Goal: Task Accomplishment & Management: Complete application form

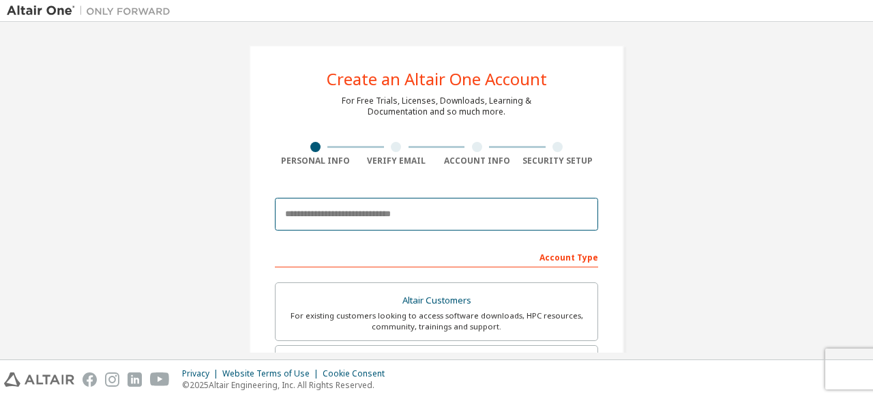
click at [405, 215] on input "email" at bounding box center [436, 214] width 323 height 33
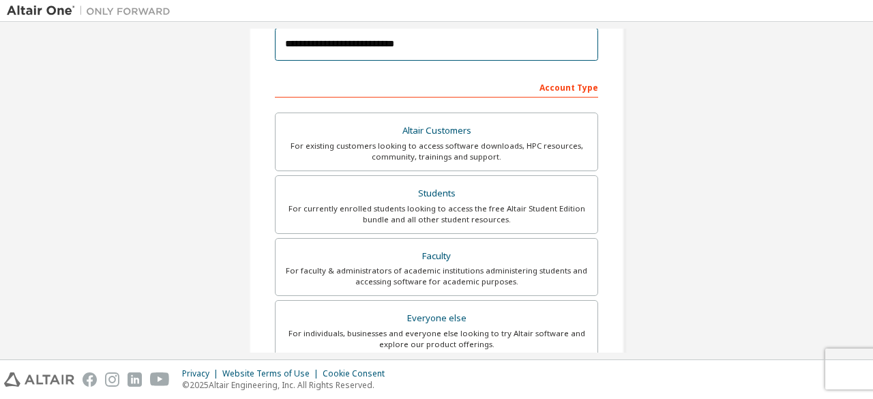
scroll to position [166, 0]
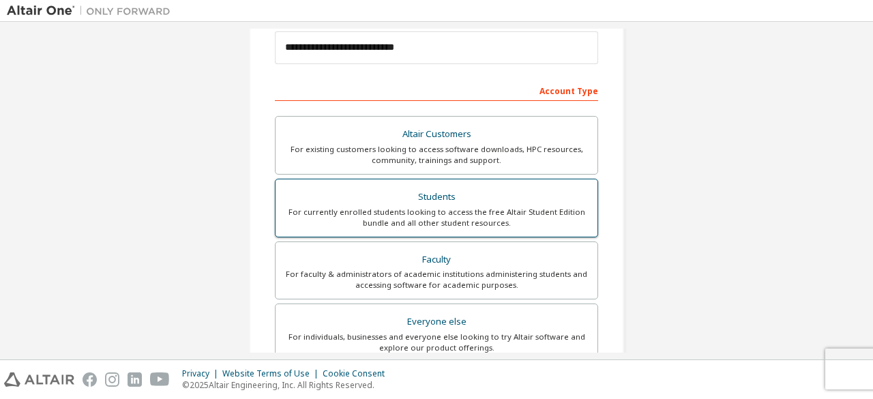
click at [449, 188] on div "Students" at bounding box center [437, 197] width 306 height 19
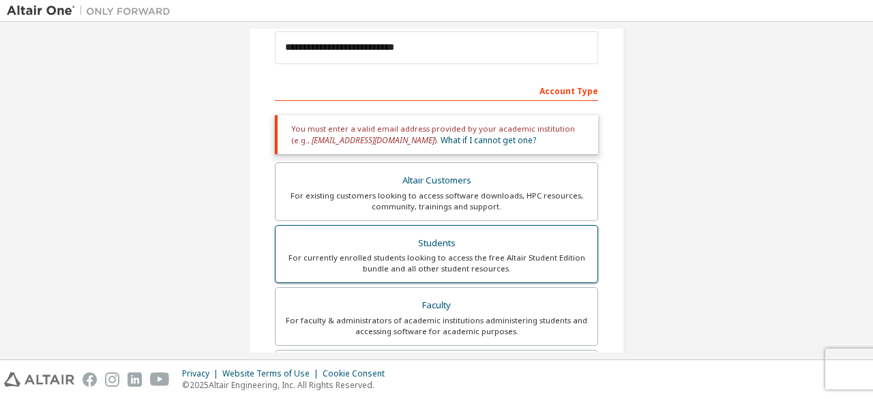
click at [430, 241] on div "Students" at bounding box center [437, 243] width 306 height 19
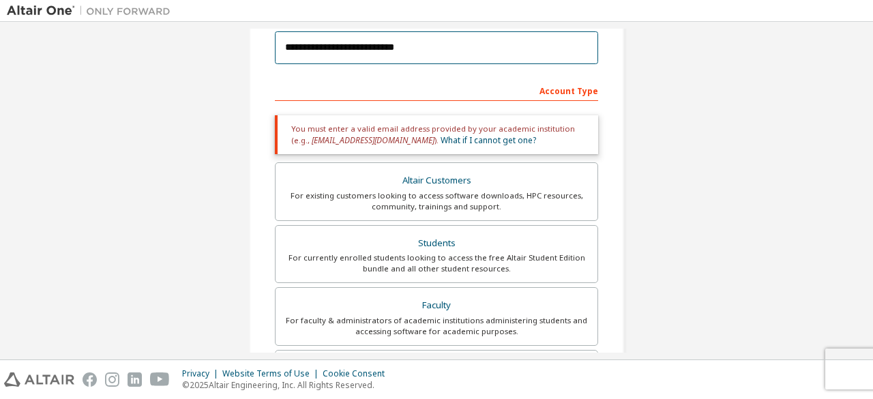
click at [408, 51] on input "**********" at bounding box center [436, 47] width 323 height 33
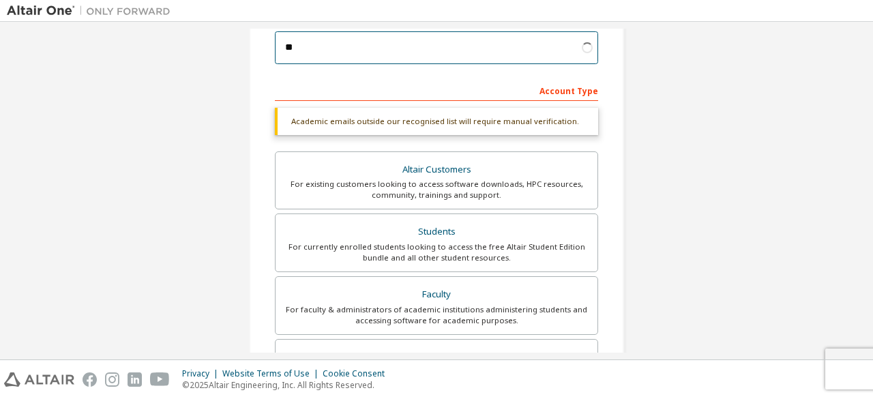
type input "*"
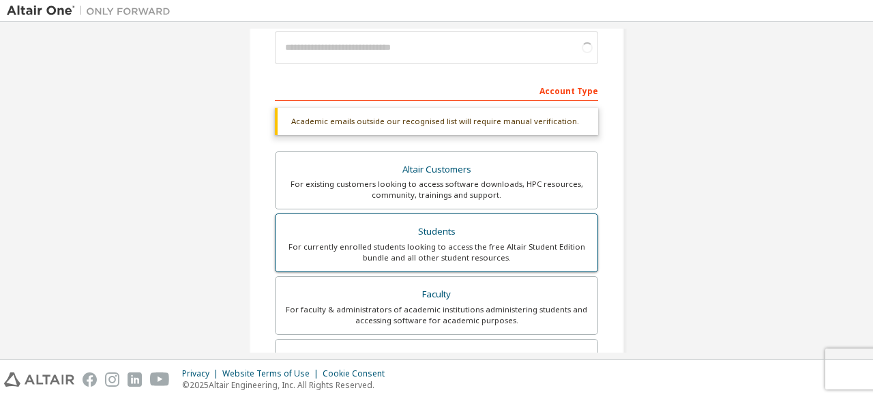
click at [447, 254] on div "For currently enrolled students looking to access the free Altair Student Editi…" at bounding box center [437, 252] width 306 height 22
click at [425, 227] on div "Students" at bounding box center [437, 231] width 306 height 19
click at [427, 233] on div "Students" at bounding box center [437, 231] width 306 height 19
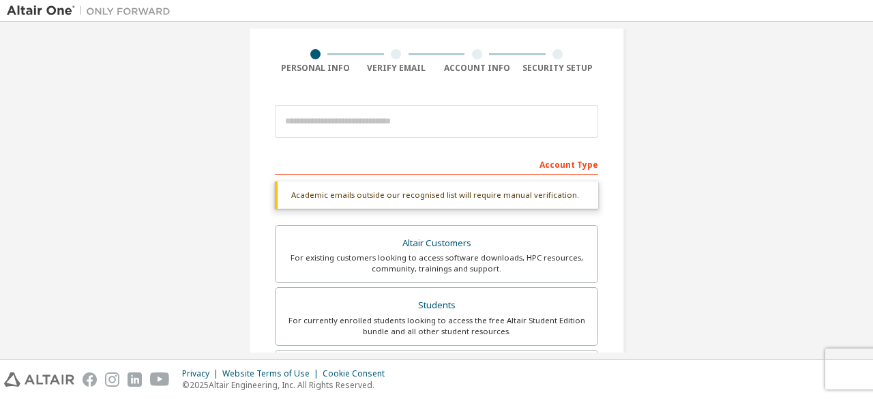
scroll to position [94, 0]
click at [401, 328] on div "For currently enrolled students looking to access the free Altair Student Editi…" at bounding box center [437, 325] width 306 height 22
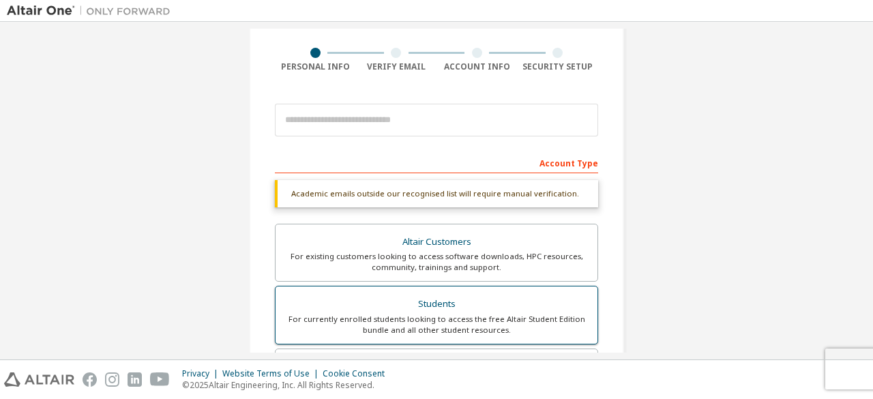
click at [405, 316] on div "For currently enrolled students looking to access the free Altair Student Editi…" at bounding box center [437, 325] width 306 height 22
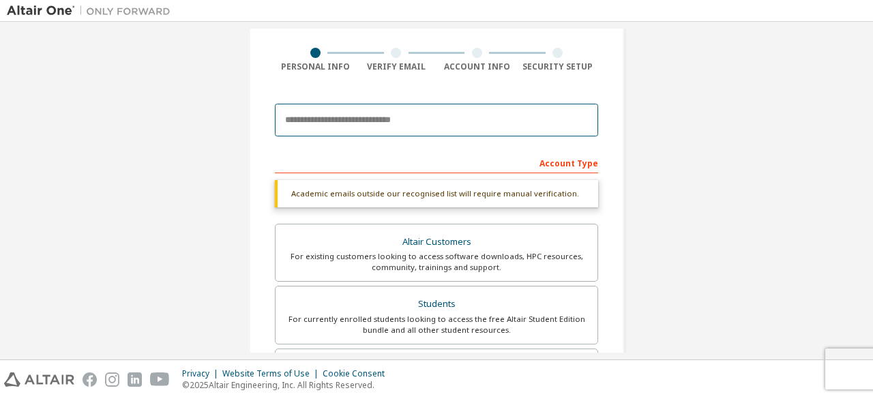
click at [308, 119] on input "email" at bounding box center [436, 120] width 323 height 33
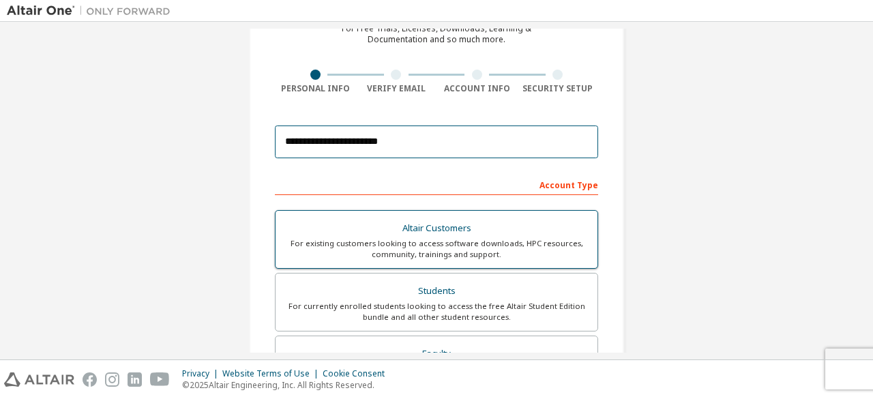
scroll to position [73, 0]
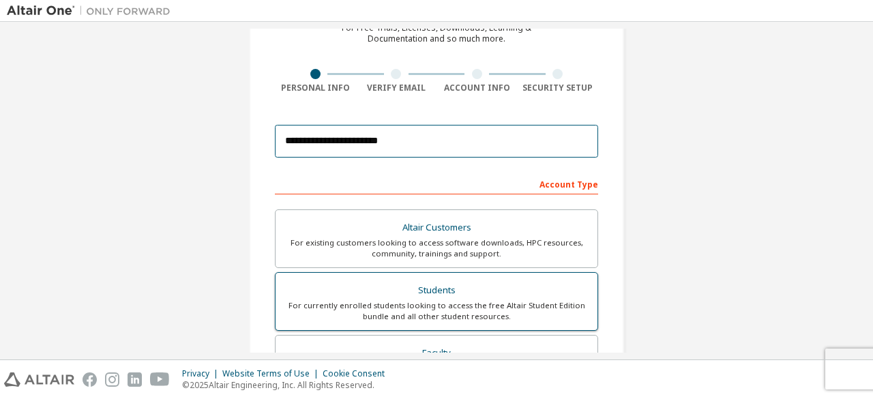
type input "**********"
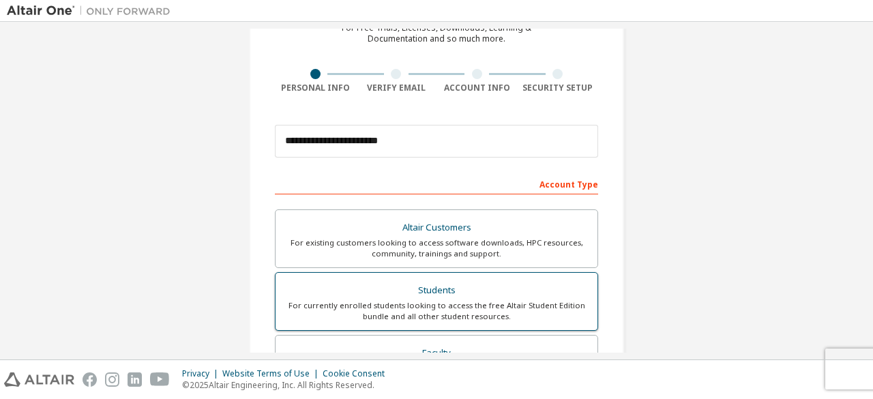
click at [374, 285] on div "Students" at bounding box center [437, 290] width 306 height 19
click at [426, 295] on div "Students" at bounding box center [437, 290] width 306 height 19
click at [426, 289] on div "Students" at bounding box center [437, 290] width 306 height 19
click at [419, 310] on div "For currently enrolled students looking to access the free Altair Student Editi…" at bounding box center [437, 311] width 306 height 22
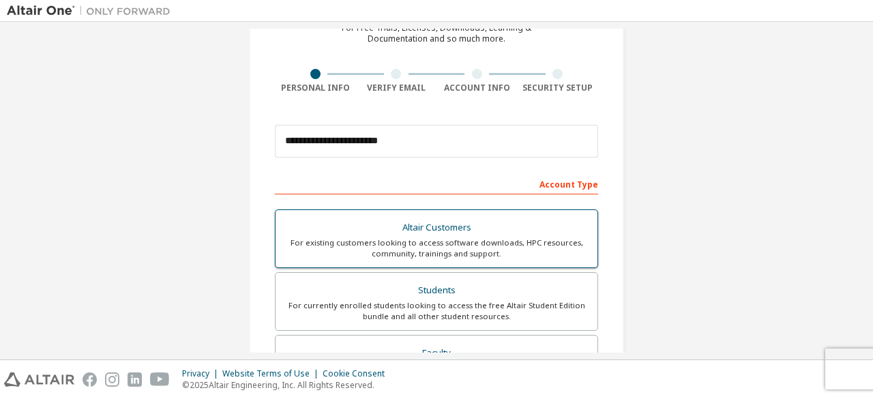
scroll to position [394, 0]
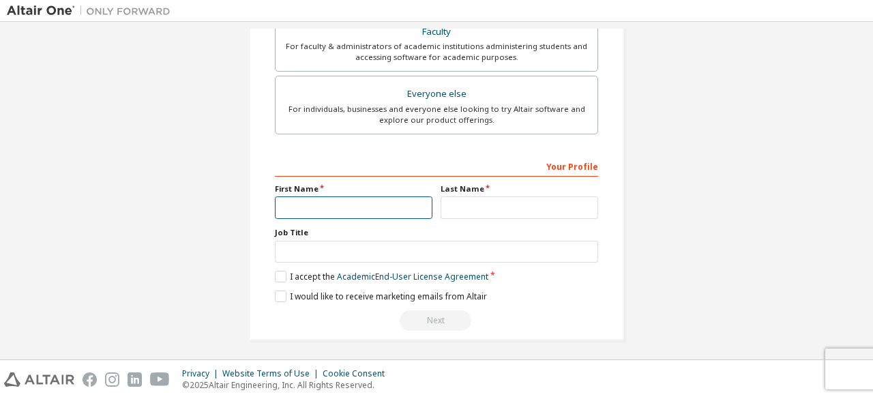
click at [368, 207] on input "text" at bounding box center [354, 207] width 158 height 23
type input "*******"
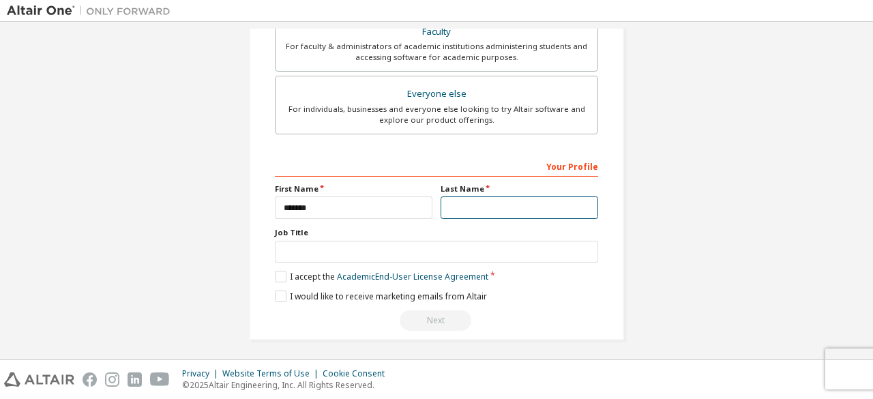
click at [464, 204] on input "text" at bounding box center [520, 207] width 158 height 23
type input "**********"
drag, startPoint x: 278, startPoint y: 272, endPoint x: 278, endPoint y: 294, distance: 21.8
click at [278, 294] on div "**********" at bounding box center [436, 243] width 323 height 177
click at [278, 294] on label "I would like to receive marketing emails from Altair" at bounding box center [381, 297] width 212 height 12
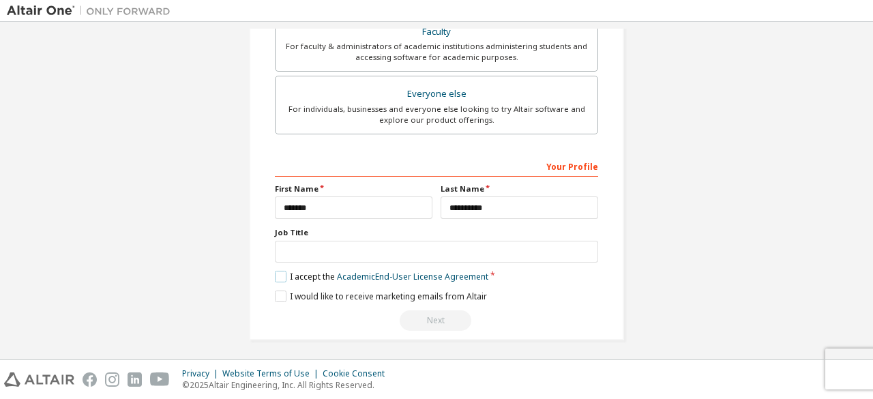
click at [278, 271] on label "I accept the Academic End-User License Agreement" at bounding box center [381, 277] width 213 height 12
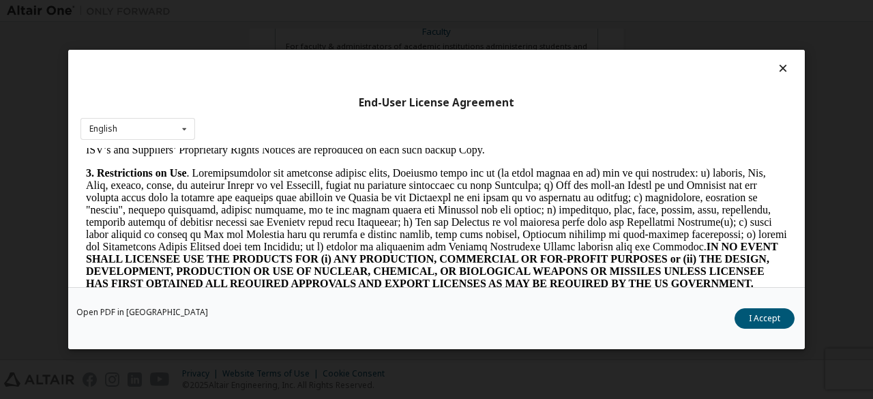
scroll to position [960, 0]
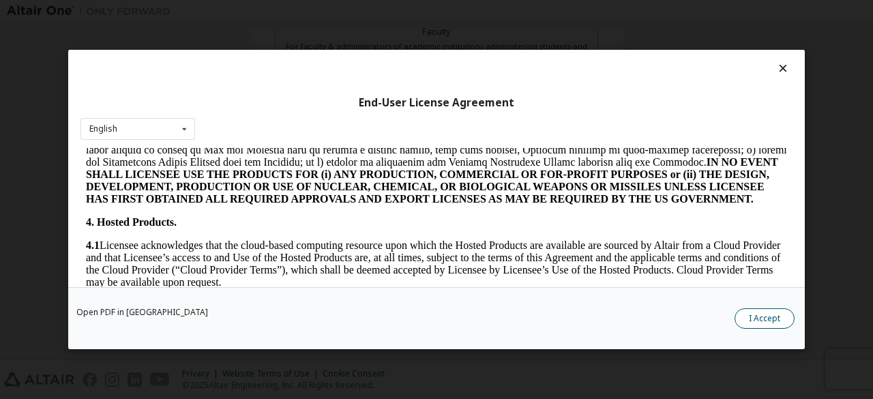
click at [775, 312] on button "I Accept" at bounding box center [765, 318] width 60 height 20
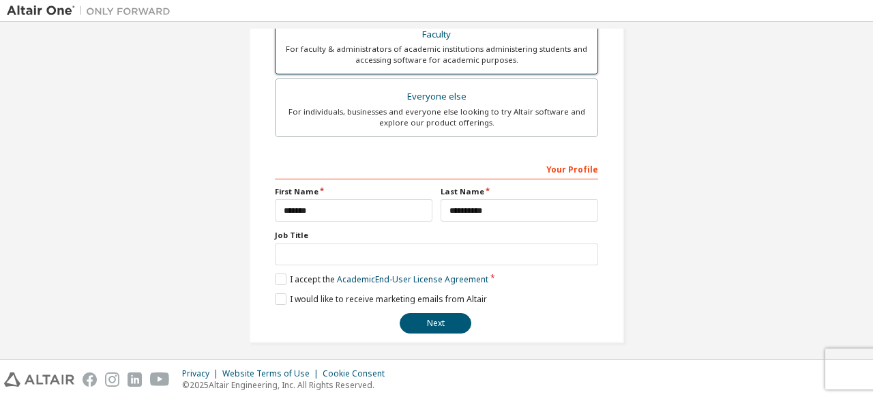
scroll to position [394, 0]
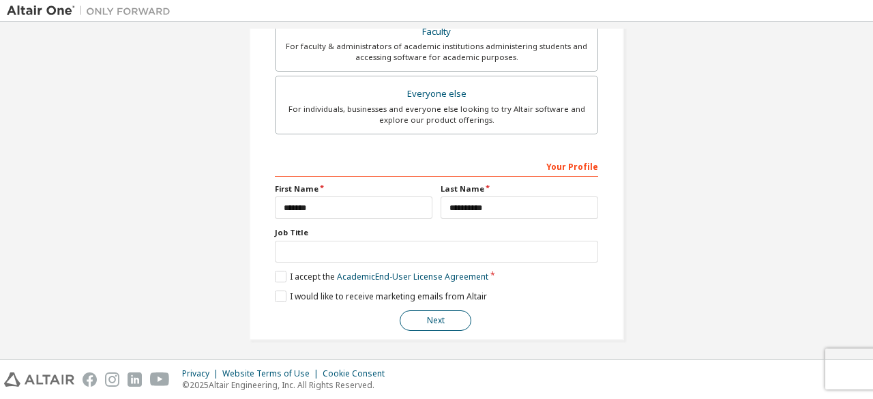
click at [438, 317] on button "Next" at bounding box center [436, 320] width 72 height 20
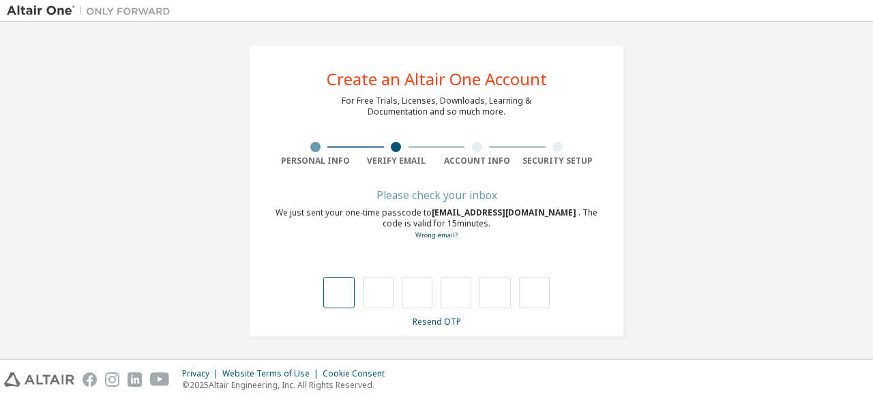
click at [331, 290] on input "text" at bounding box center [338, 292] width 31 height 31
type input "*"
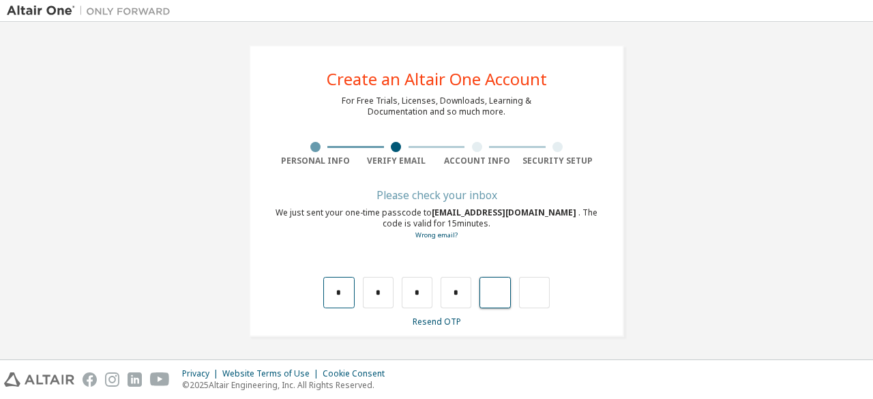
type input "*"
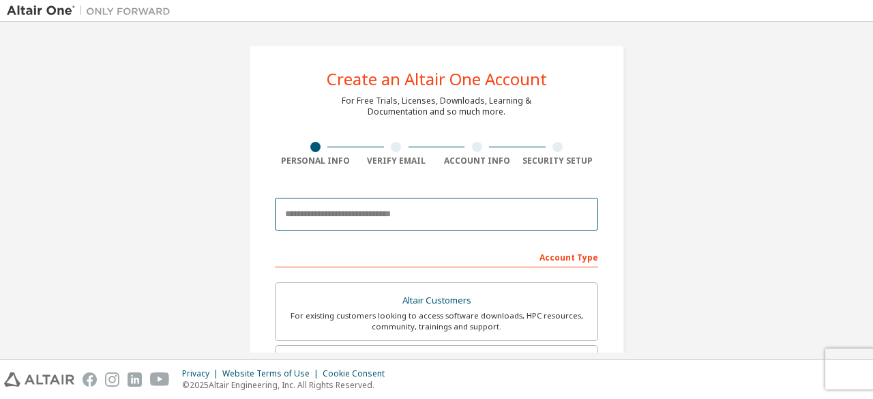
click at [393, 208] on input "email" at bounding box center [436, 214] width 323 height 33
type input "**********"
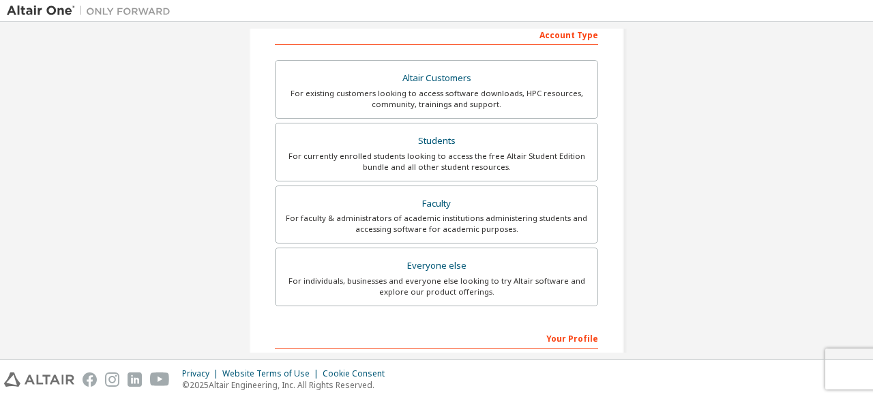
scroll to position [267, 0]
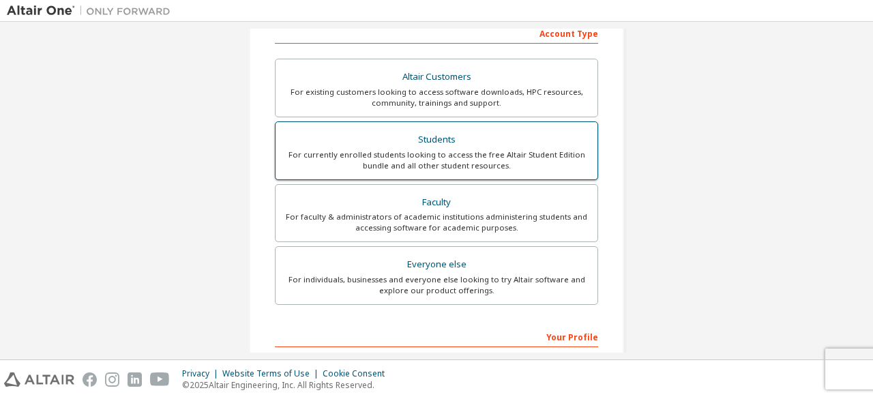
click at [401, 141] on div "Students" at bounding box center [437, 139] width 306 height 19
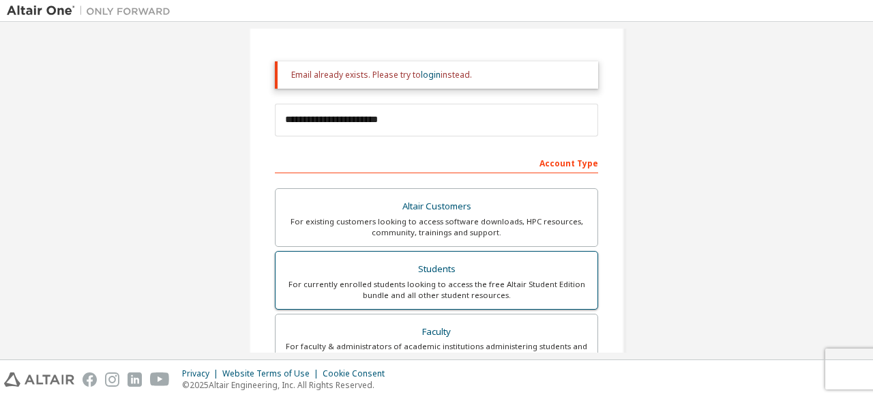
scroll to position [137, 0]
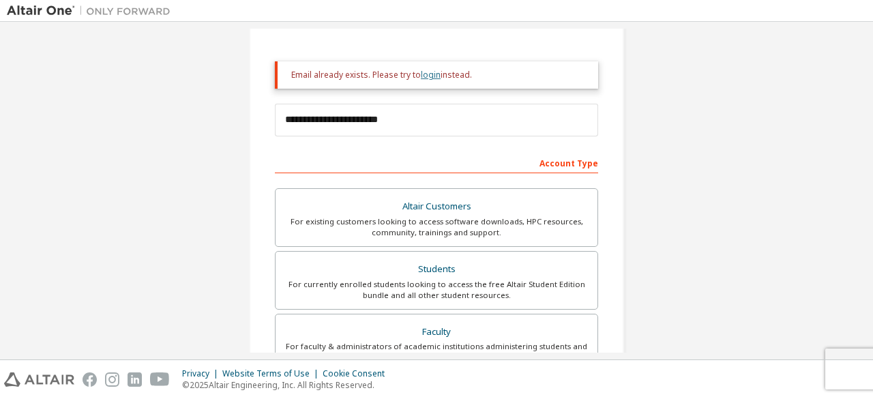
click at [430, 74] on link "login" at bounding box center [431, 75] width 20 height 12
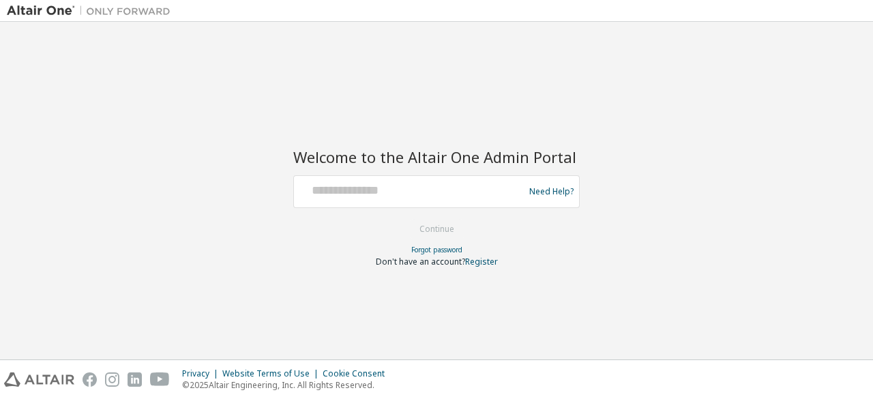
click at [390, 199] on div at bounding box center [410, 192] width 223 height 26
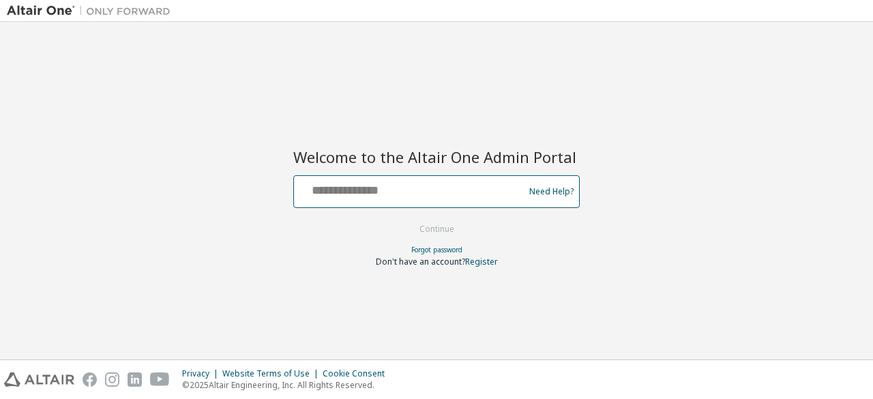
click at [386, 189] on input "text" at bounding box center [410, 189] width 223 height 20
type input "**********"
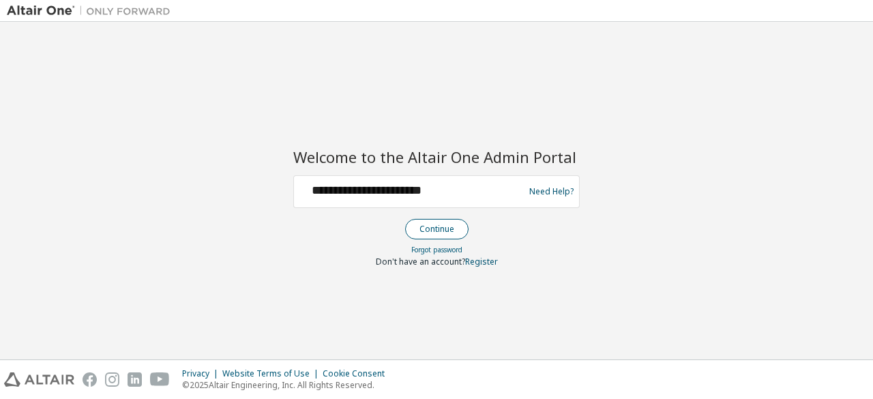
click at [441, 233] on button "Continue" at bounding box center [436, 229] width 63 height 20
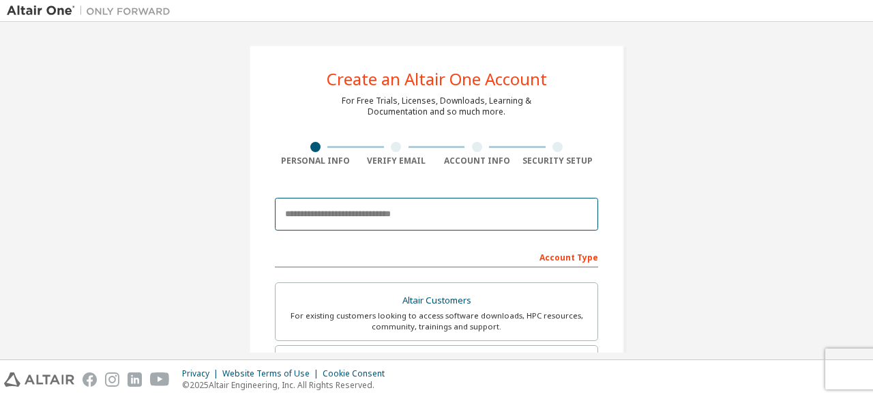
click at [411, 213] on input "email" at bounding box center [436, 214] width 323 height 33
type input "**********"
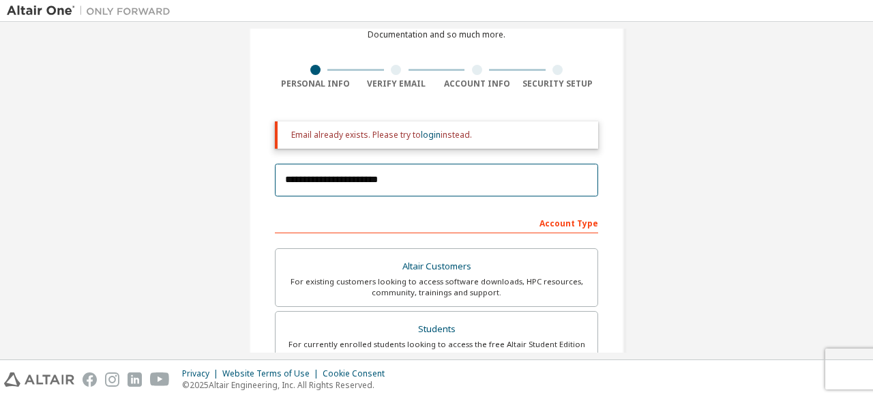
scroll to position [78, 0]
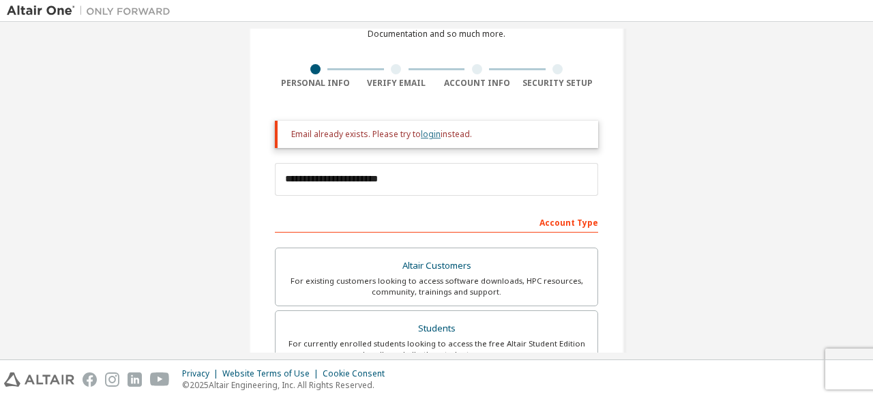
click at [422, 138] on link "login" at bounding box center [431, 134] width 20 height 12
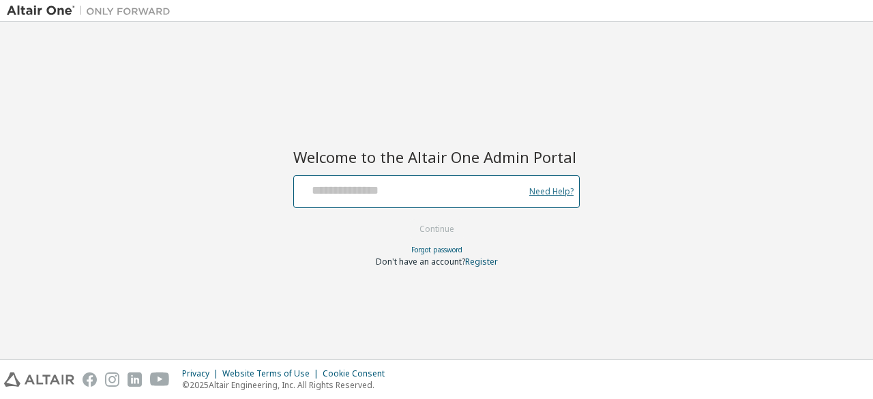
click at [548, 191] on link "Need Help?" at bounding box center [551, 191] width 44 height 1
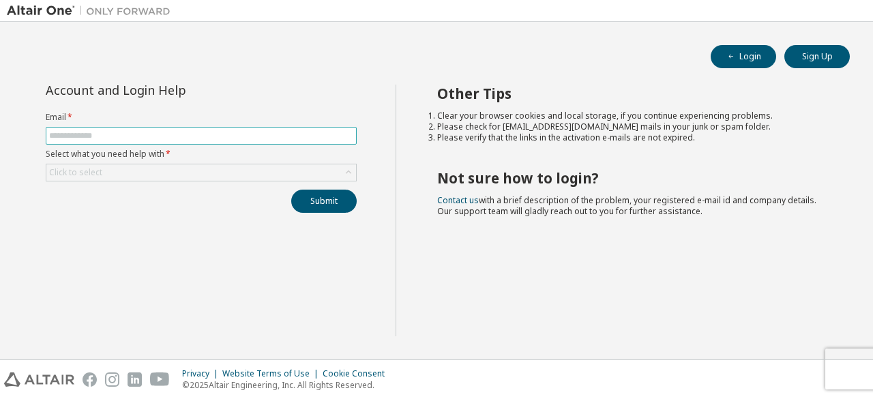
click at [273, 138] on input "text" at bounding box center [201, 135] width 304 height 11
type input "**********"
click at [213, 168] on div "Click to select" at bounding box center [201, 172] width 310 height 16
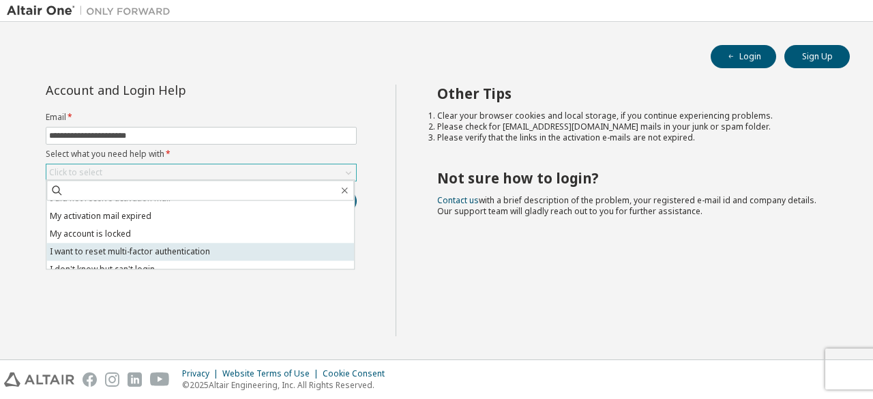
scroll to position [38, 0]
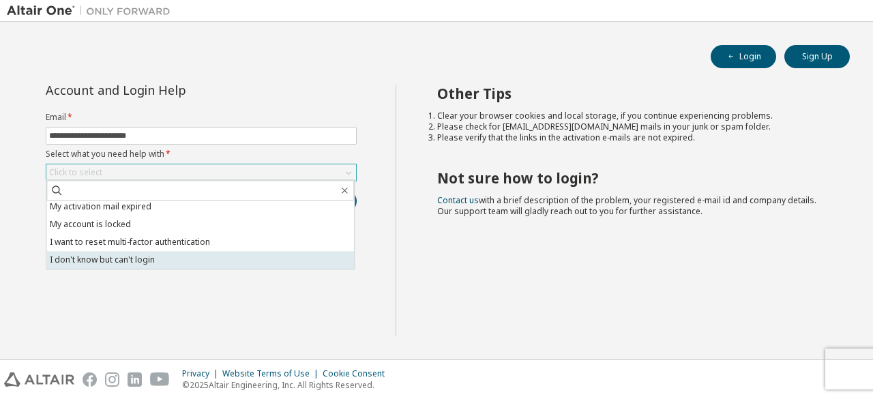
click at [148, 257] on li "I don't know but can't login" at bounding box center [200, 260] width 308 height 18
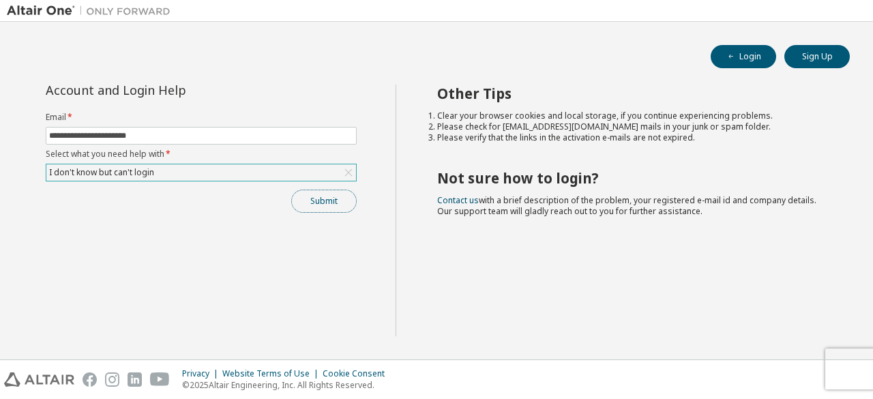
click at [312, 190] on button "Submit" at bounding box center [323, 201] width 65 height 23
click at [331, 197] on button "Submit" at bounding box center [323, 201] width 65 height 23
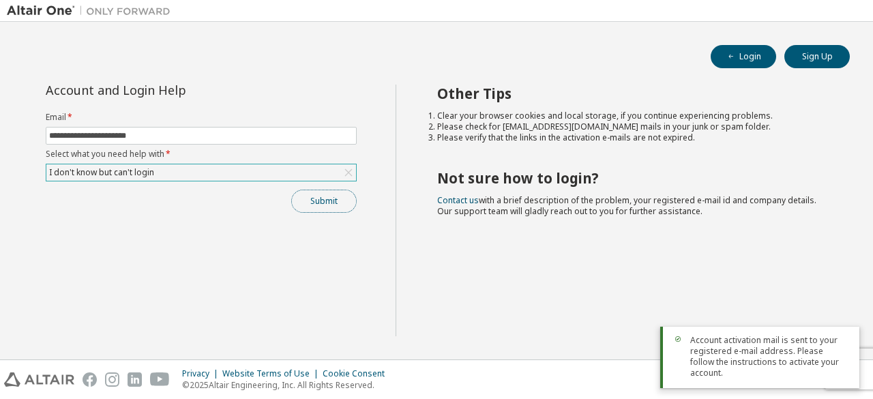
click at [310, 205] on button "Submit" at bounding box center [323, 201] width 65 height 23
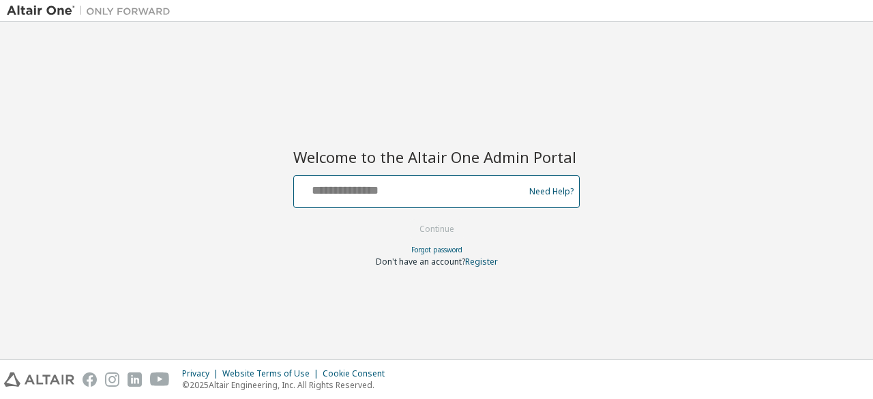
click at [321, 196] on input "text" at bounding box center [410, 189] width 223 height 20
type input "**********"
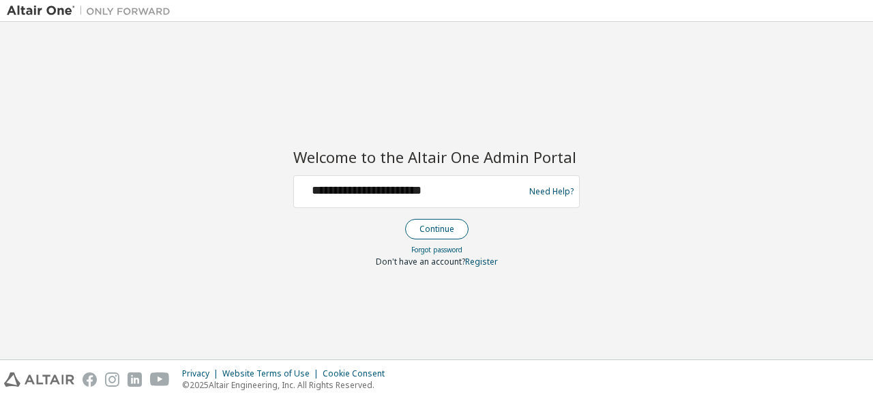
click at [424, 226] on button "Continue" at bounding box center [436, 229] width 63 height 20
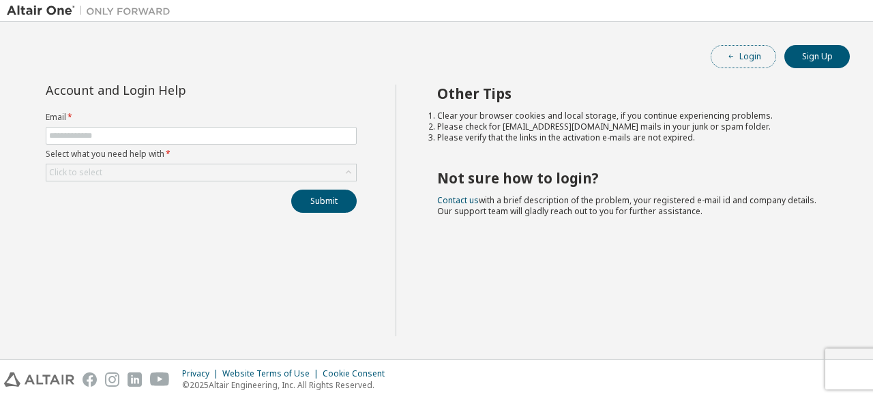
click at [744, 55] on button "Login" at bounding box center [743, 56] width 65 height 23
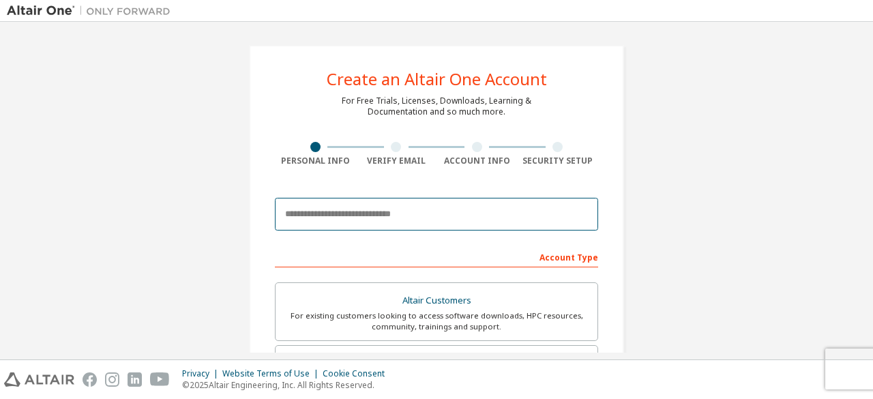
click at [406, 209] on input "email" at bounding box center [436, 214] width 323 height 33
type input "**********"
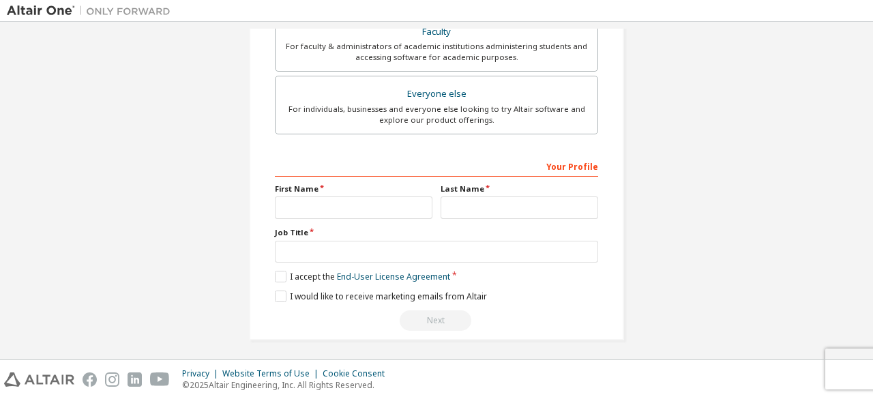
scroll to position [315, 0]
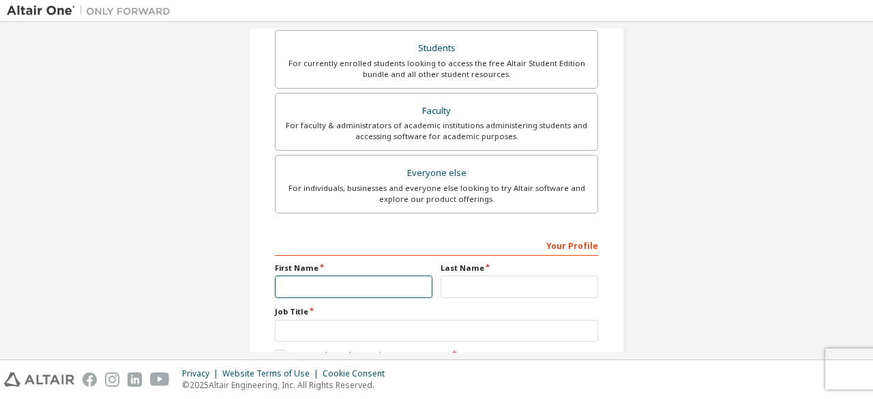
click at [351, 284] on input "text" at bounding box center [354, 287] width 158 height 23
type input "*******"
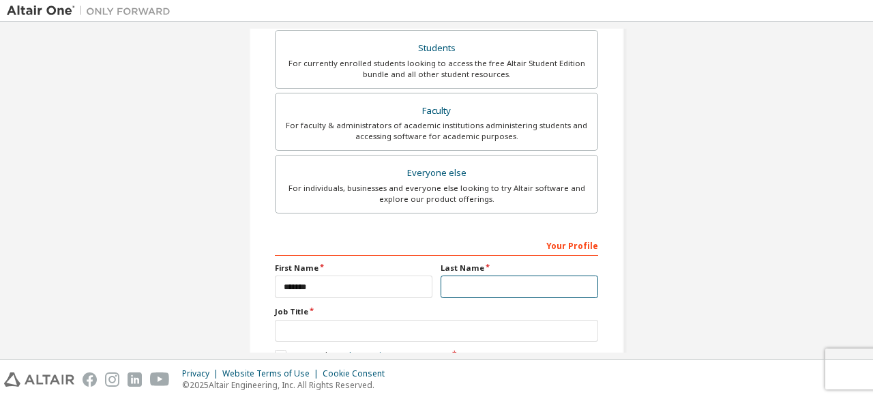
click at [449, 279] on input "text" at bounding box center [520, 287] width 158 height 23
type input "**********"
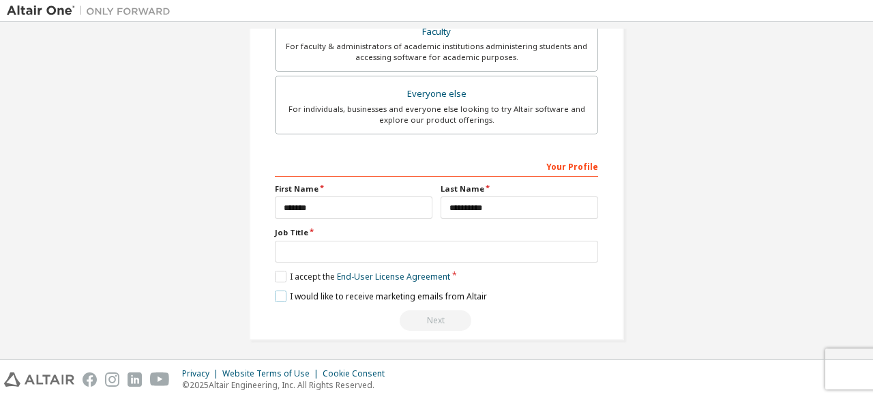
click at [282, 292] on label "I would like to receive marketing emails from Altair" at bounding box center [381, 297] width 212 height 12
click at [275, 271] on label "I accept the End-User License Agreement" at bounding box center [362, 277] width 175 height 12
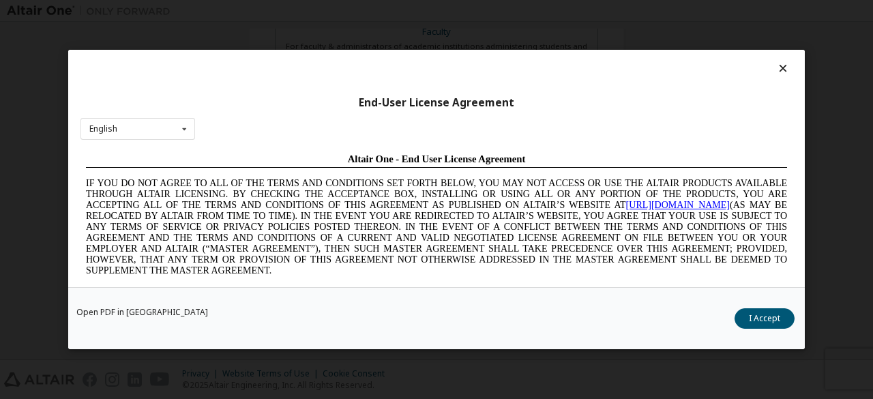
scroll to position [0, 0]
click at [775, 316] on button "I Accept" at bounding box center [765, 318] width 60 height 20
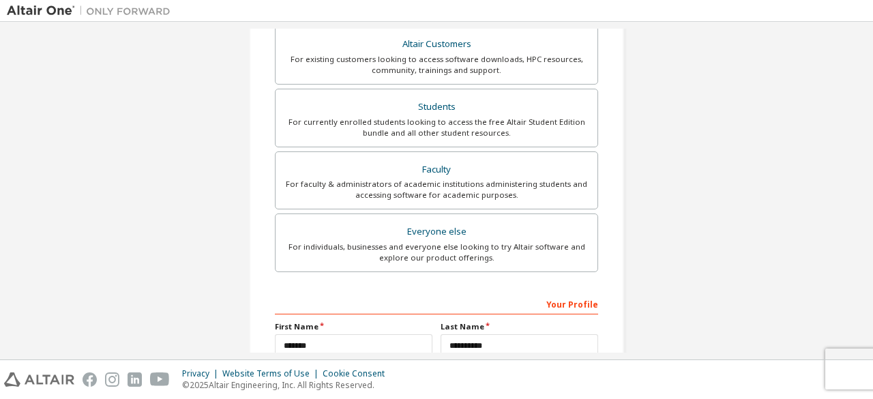
scroll to position [252, 0]
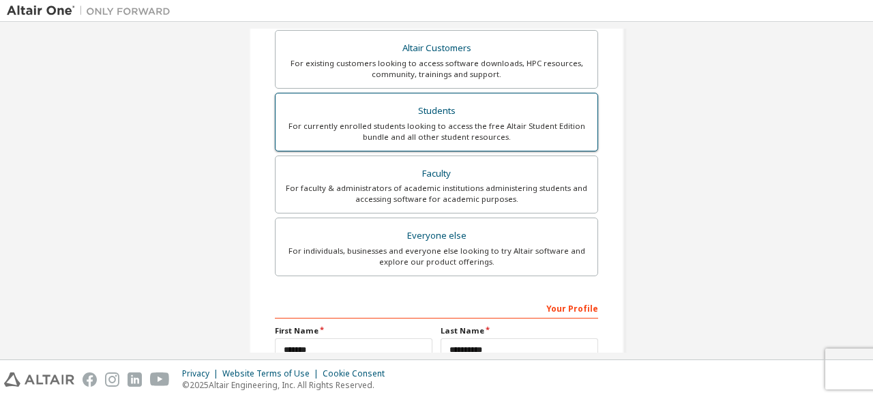
click at [441, 128] on div "For currently enrolled students looking to access the free Altair Student Editi…" at bounding box center [437, 132] width 306 height 22
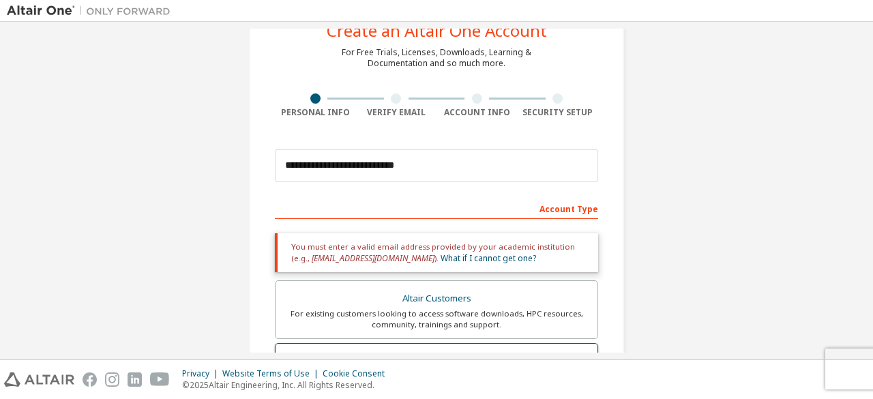
scroll to position [0, 0]
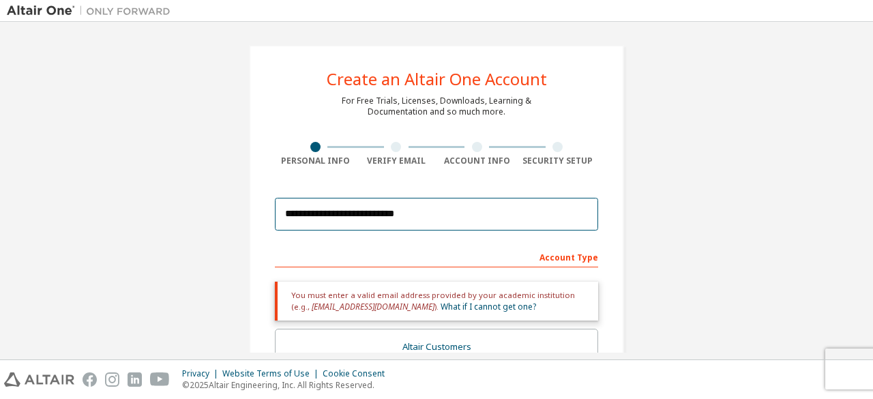
click at [438, 212] on input "**********" at bounding box center [436, 214] width 323 height 33
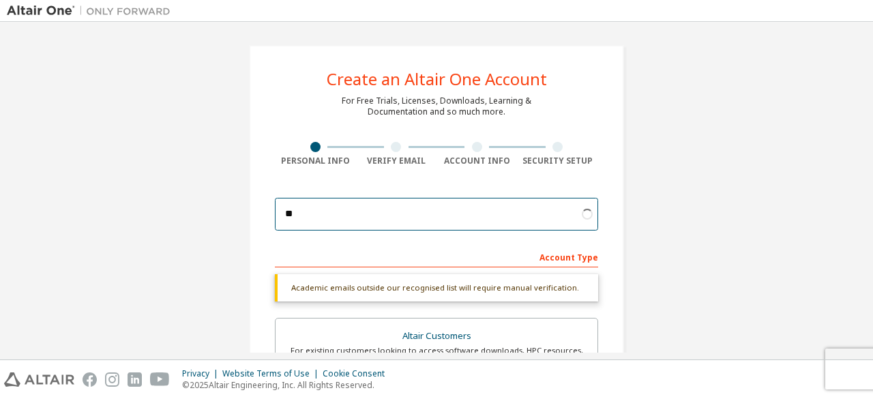
type input "*"
click at [437, 215] on input "email" at bounding box center [436, 214] width 323 height 33
type input "**********"
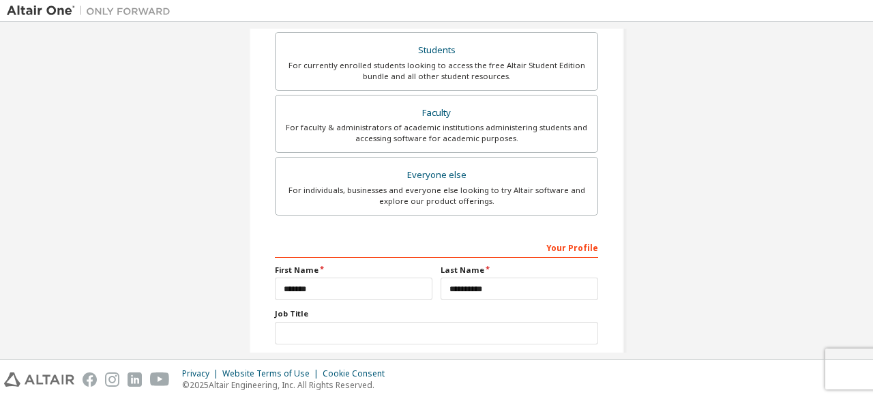
scroll to position [438, 0]
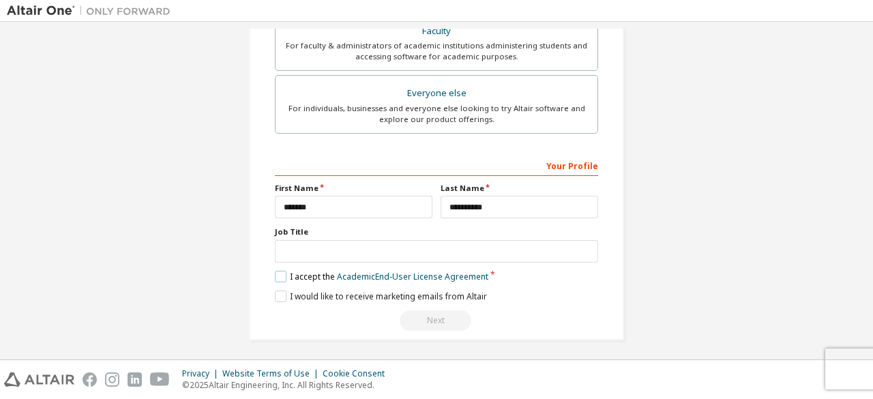
click at [276, 272] on label "I accept the Academic End-User License Agreement" at bounding box center [381, 277] width 213 height 12
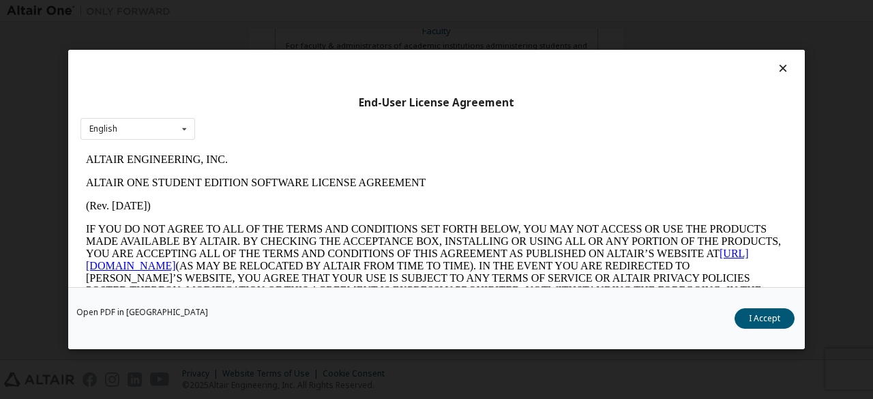
scroll to position [0, 0]
click at [776, 313] on button "I Accept" at bounding box center [765, 318] width 60 height 20
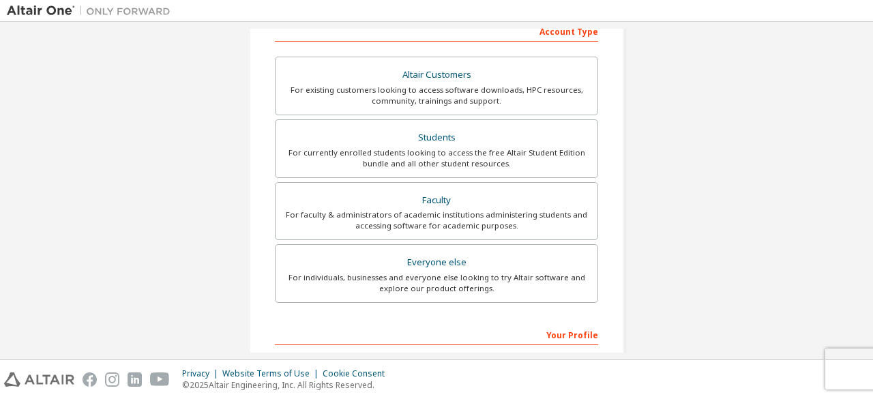
scroll to position [438, 0]
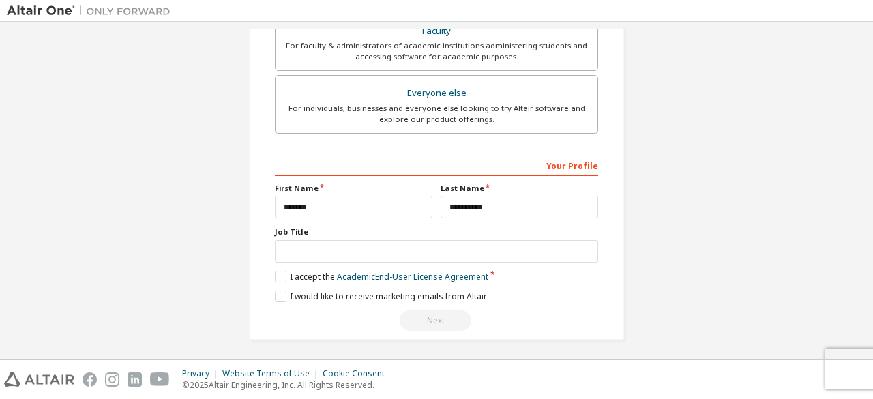
click at [422, 312] on div "Next" at bounding box center [436, 320] width 323 height 20
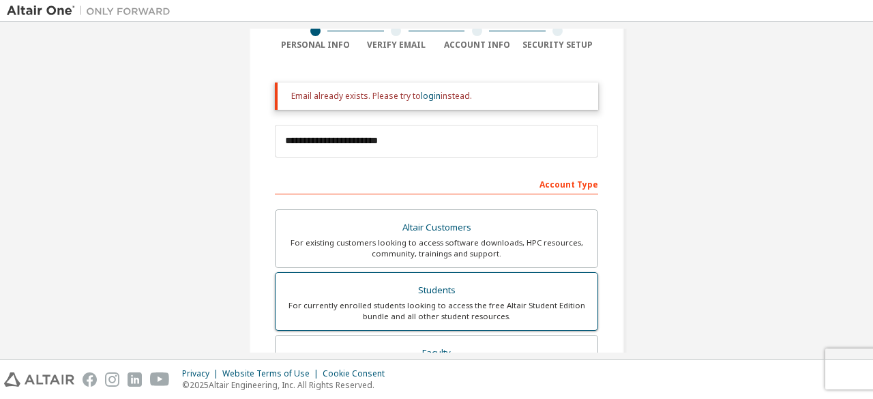
scroll to position [310, 0]
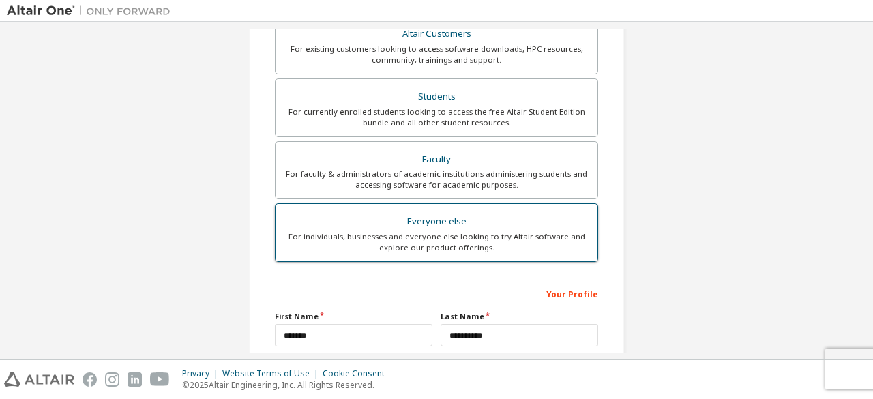
click at [428, 212] on div "Everyone else" at bounding box center [437, 221] width 306 height 19
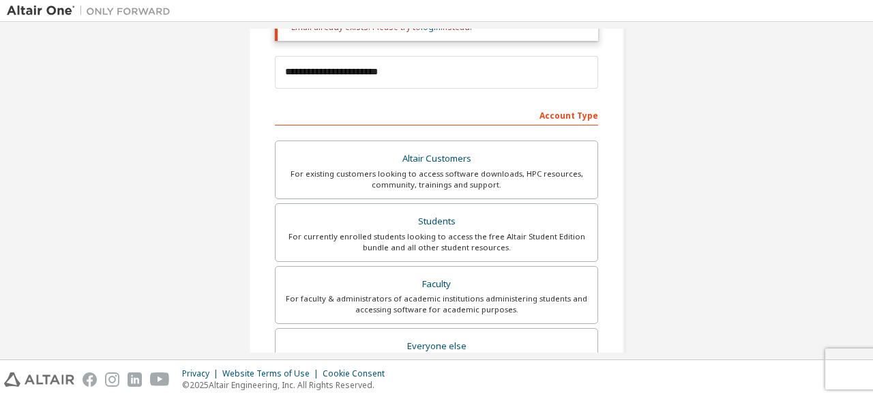
scroll to position [186, 0]
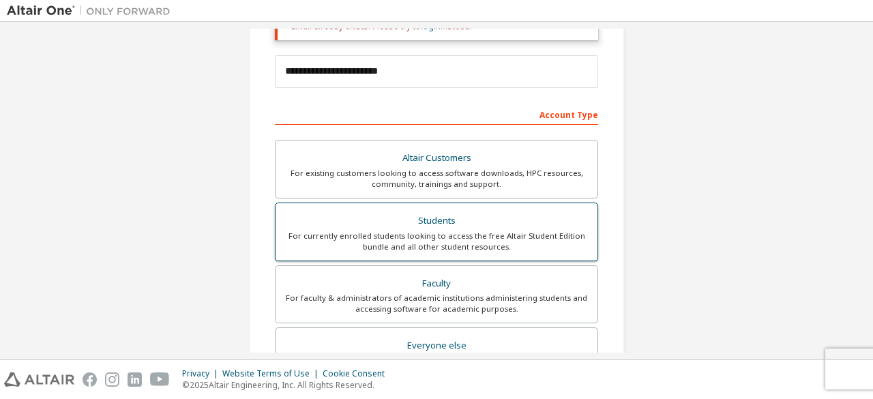
click at [448, 237] on div "For currently enrolled students looking to access the free Altair Student Editi…" at bounding box center [437, 242] width 306 height 22
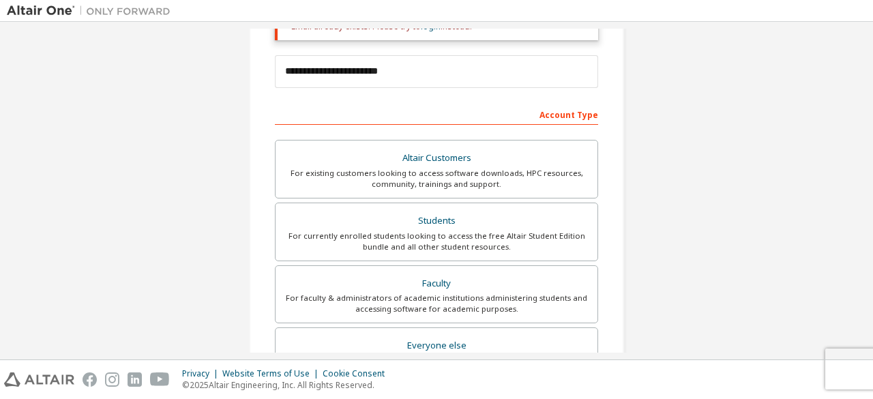
scroll to position [125, 0]
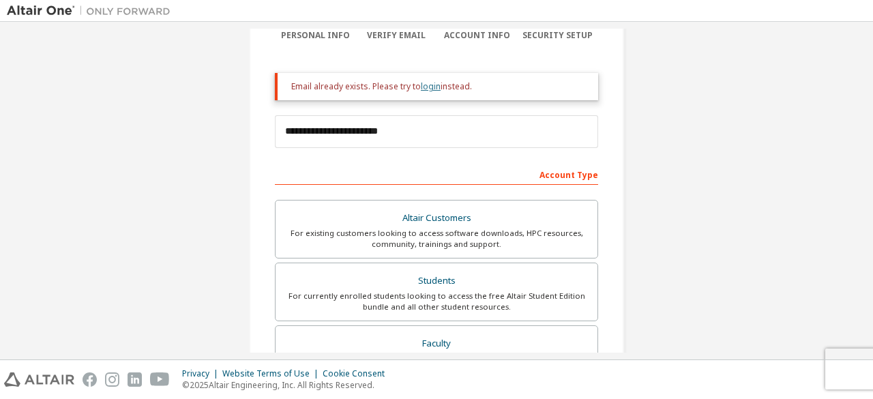
click at [422, 88] on link "login" at bounding box center [431, 86] width 20 height 12
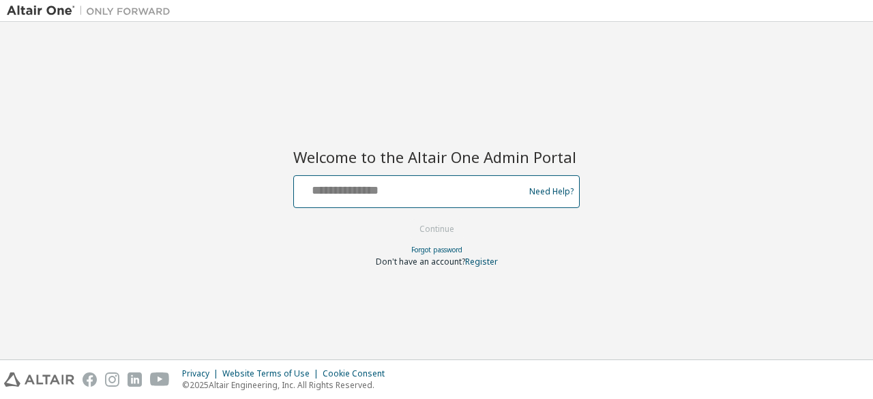
click at [454, 194] on input "text" at bounding box center [410, 189] width 223 height 20
type input "**********"
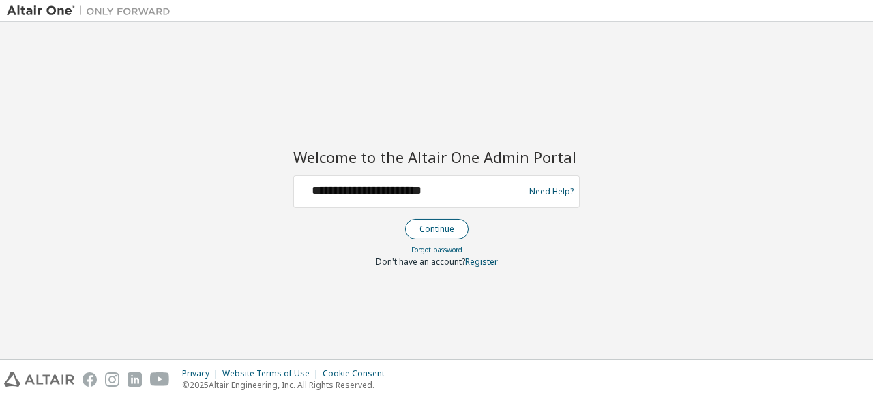
click at [438, 227] on button "Continue" at bounding box center [436, 229] width 63 height 20
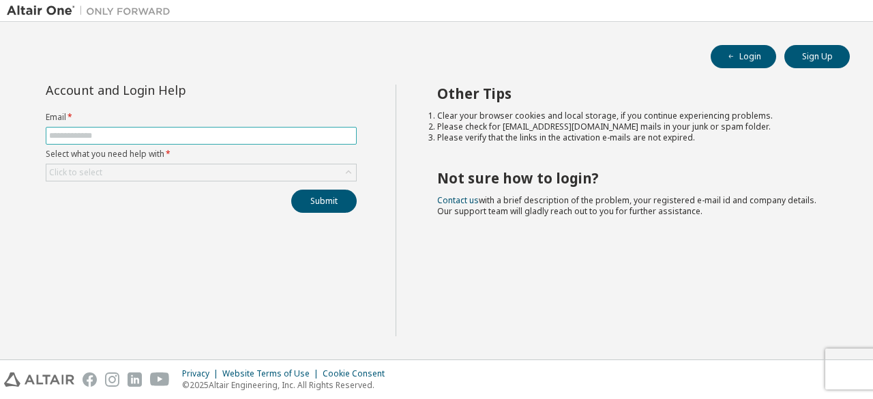
click at [302, 130] on input "text" at bounding box center [201, 135] width 304 height 11
type input "**********"
click at [215, 168] on div "Click to select" at bounding box center [201, 172] width 310 height 16
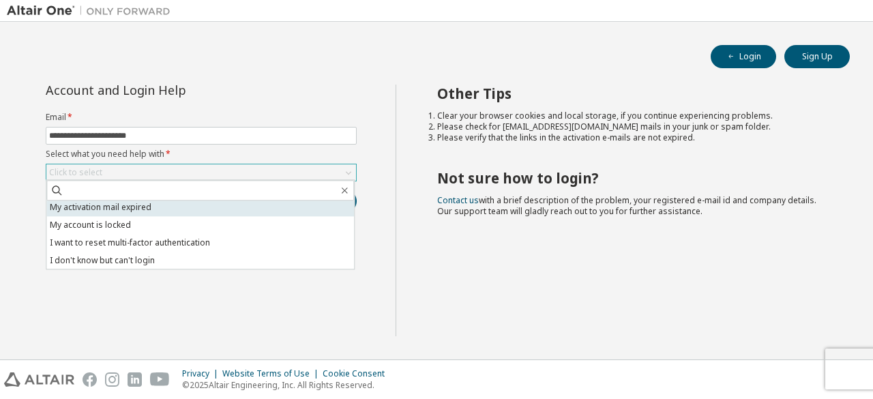
scroll to position [38, 0]
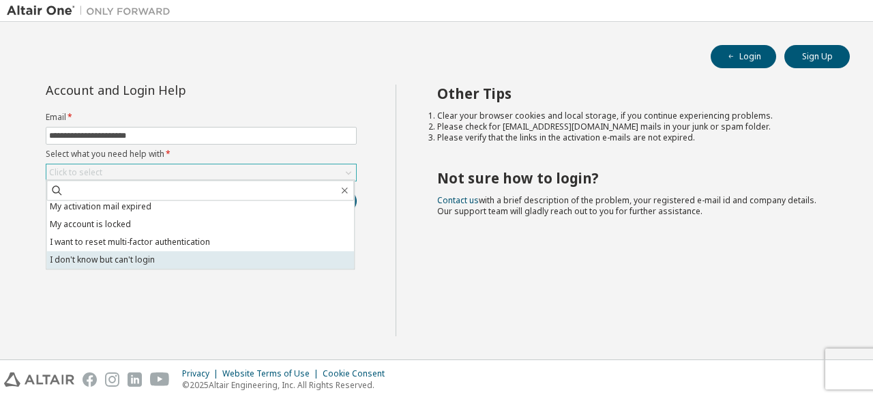
click at [178, 264] on li "I don't know but can't login" at bounding box center [200, 260] width 308 height 18
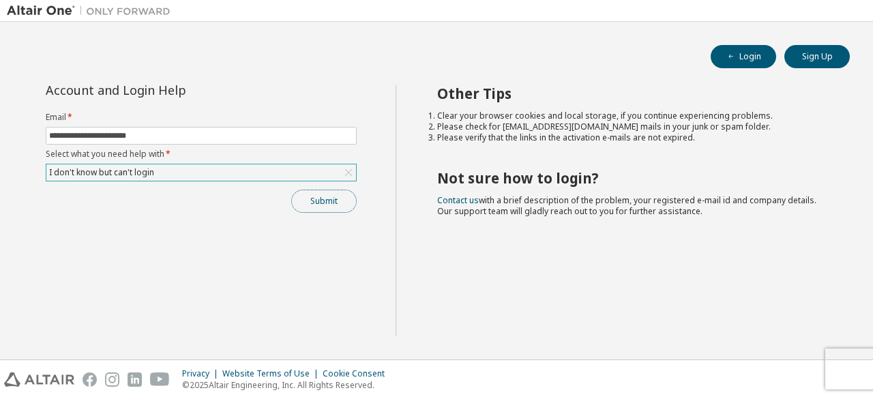
click at [317, 207] on button "Submit" at bounding box center [323, 201] width 65 height 23
click at [739, 54] on button "Login" at bounding box center [743, 56] width 65 height 23
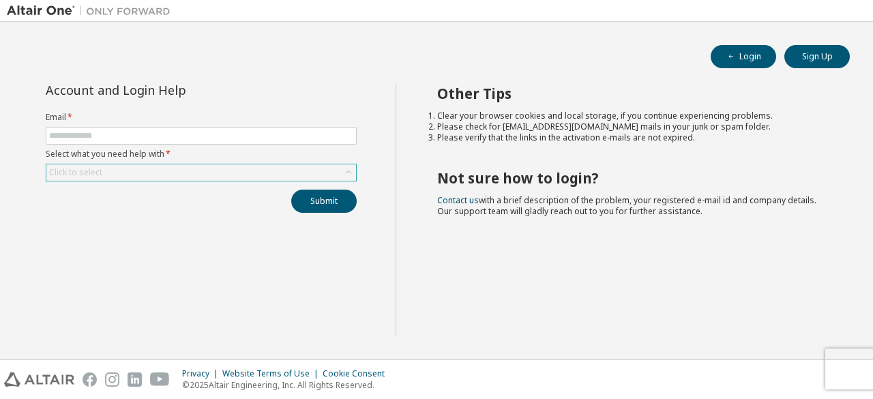
click at [329, 166] on div "Click to select" at bounding box center [201, 172] width 310 height 16
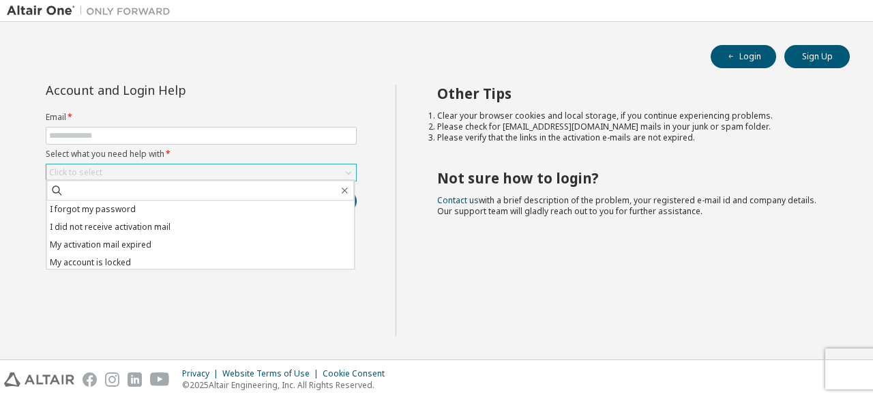
click at [231, 170] on div "Click to select" at bounding box center [201, 172] width 310 height 16
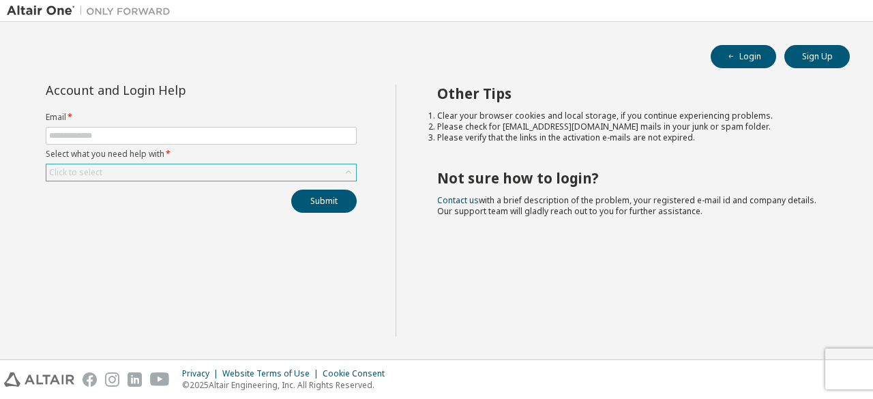
click at [231, 170] on div "Click to select" at bounding box center [201, 172] width 310 height 16
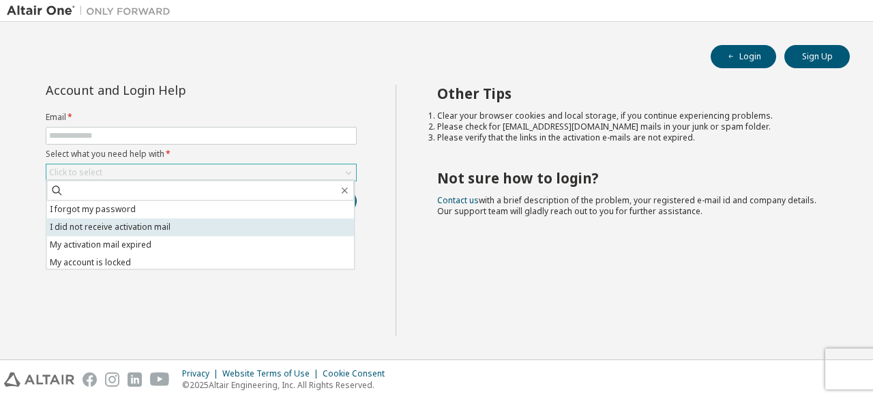
click at [182, 231] on li "I did not receive activation mail" at bounding box center [200, 227] width 308 height 18
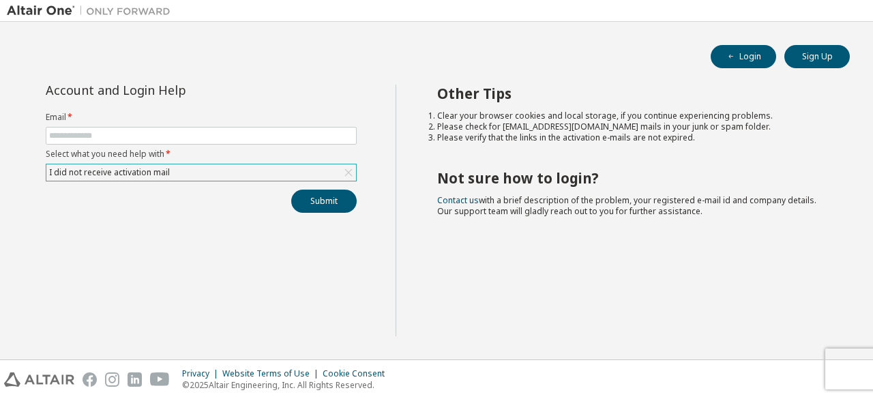
click at [234, 168] on div "I did not receive activation mail" at bounding box center [201, 172] width 310 height 16
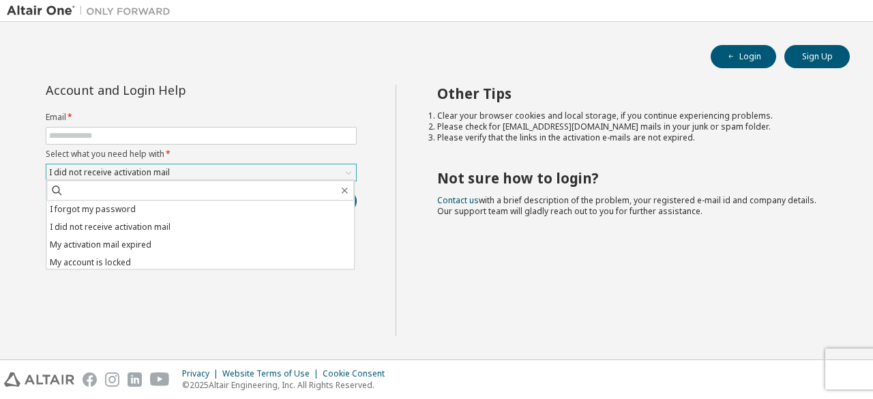
click at [234, 168] on div "I did not receive activation mail" at bounding box center [201, 172] width 310 height 16
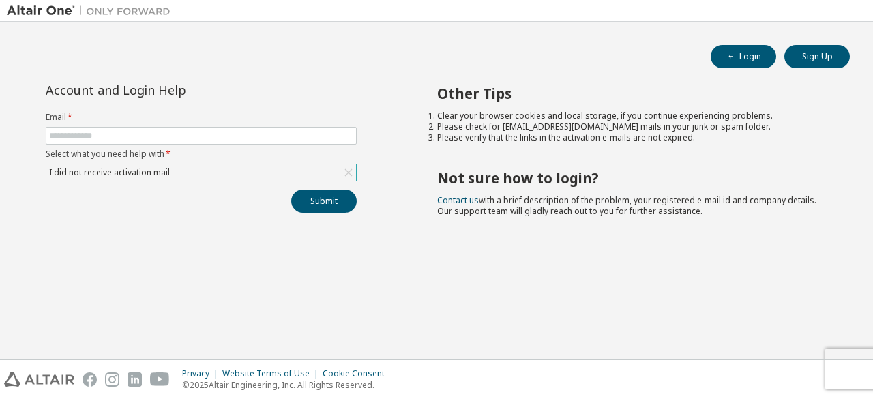
click at [234, 168] on div "I did not receive activation mail" at bounding box center [201, 172] width 310 height 16
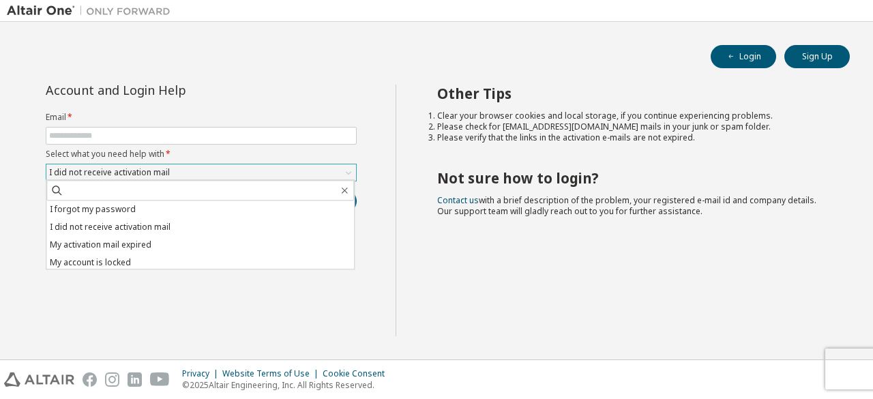
click at [232, 176] on div "I did not receive activation mail" at bounding box center [201, 172] width 310 height 16
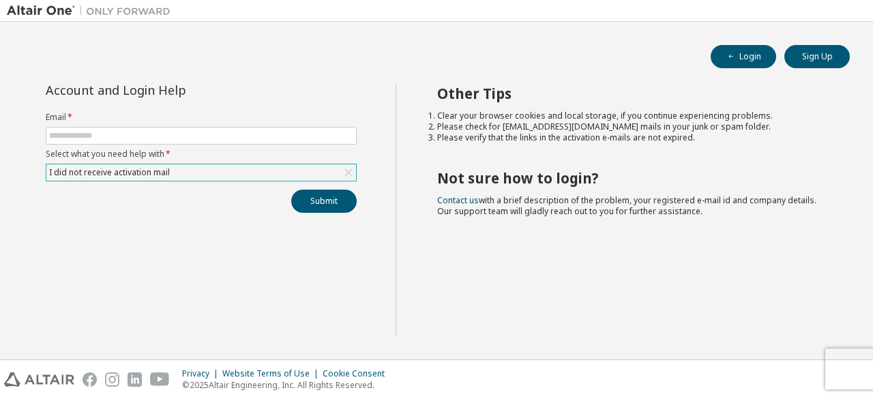
click at [229, 171] on div "I did not receive activation mail" at bounding box center [201, 172] width 310 height 16
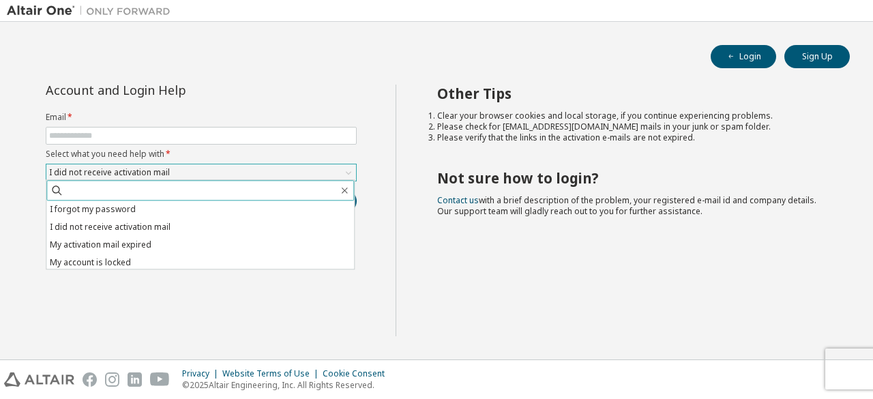
click at [199, 188] on input "text" at bounding box center [200, 190] width 275 height 14
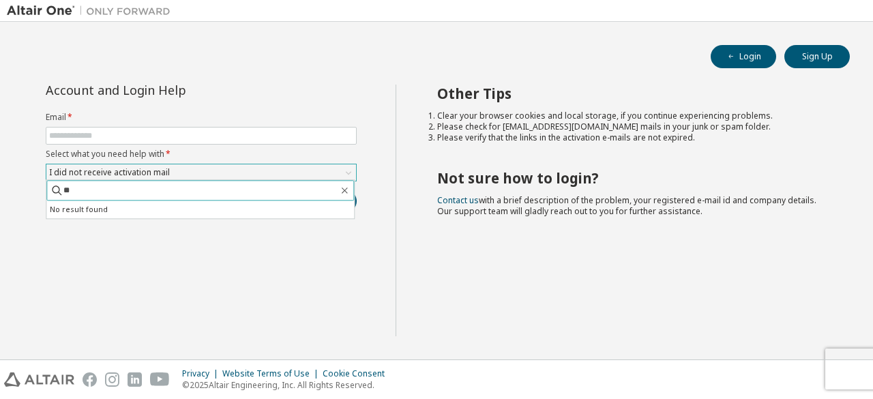
type input "*"
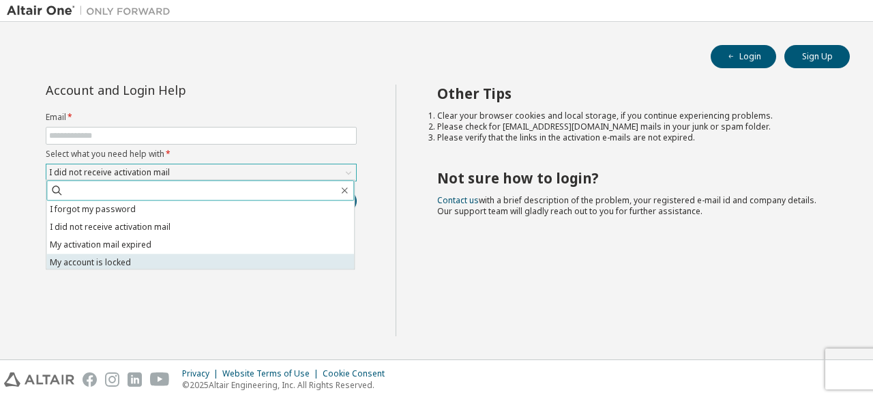
scroll to position [38, 0]
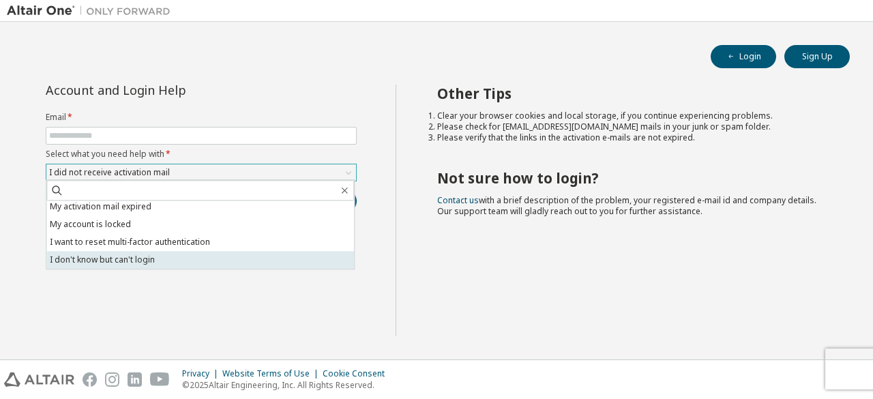
click at [217, 256] on li "I don't know but can't login" at bounding box center [200, 260] width 308 height 18
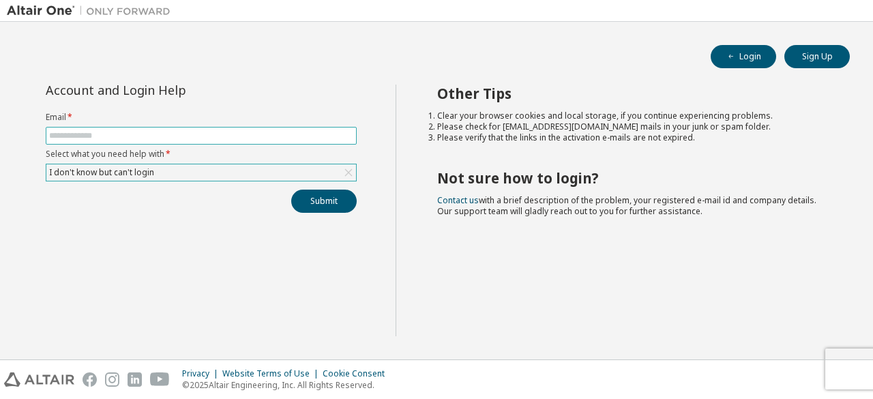
click at [198, 135] on input "text" at bounding box center [201, 135] width 304 height 11
type input "**********"
click at [310, 201] on button "Submit" at bounding box center [323, 201] width 65 height 23
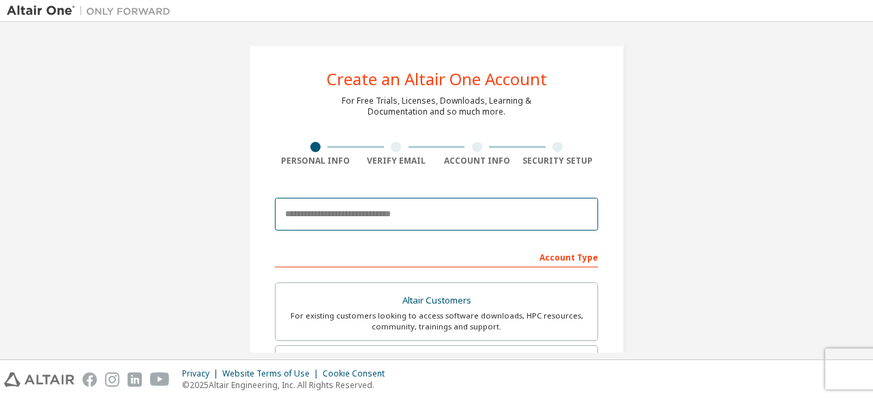
drag, startPoint x: 0, startPoint y: 0, endPoint x: 391, endPoint y: 208, distance: 442.7
click at [391, 208] on input "email" at bounding box center [436, 214] width 323 height 33
type input "**********"
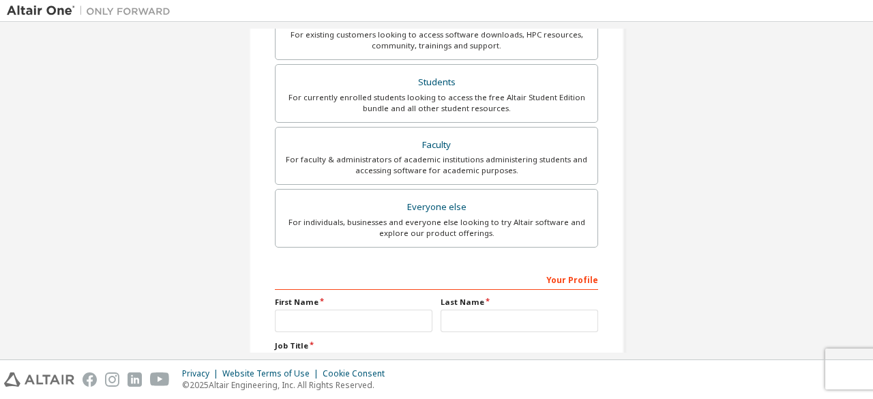
scroll to position [335, 0]
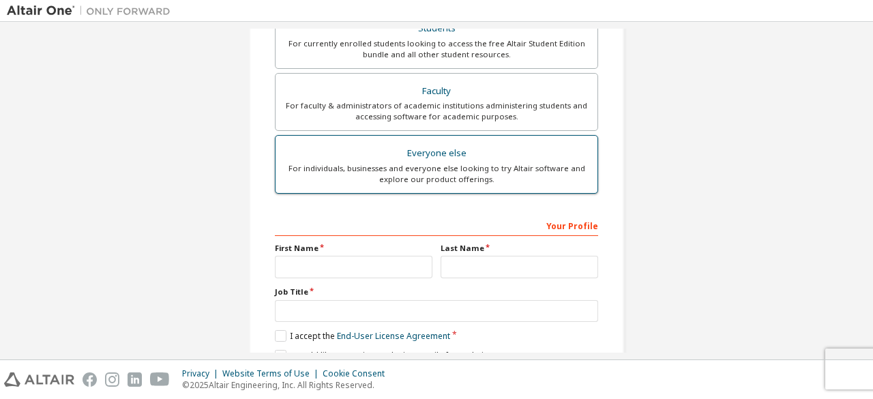
click at [434, 158] on div "Everyone else" at bounding box center [437, 153] width 306 height 19
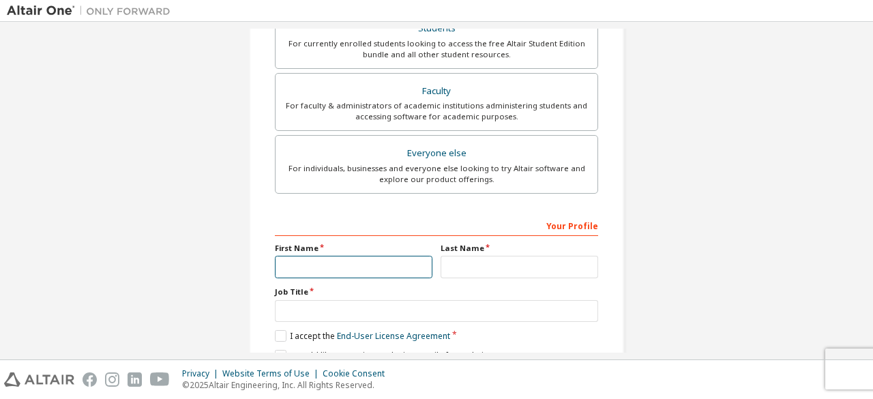
click at [360, 256] on input "text" at bounding box center [354, 267] width 158 height 23
type input "*******"
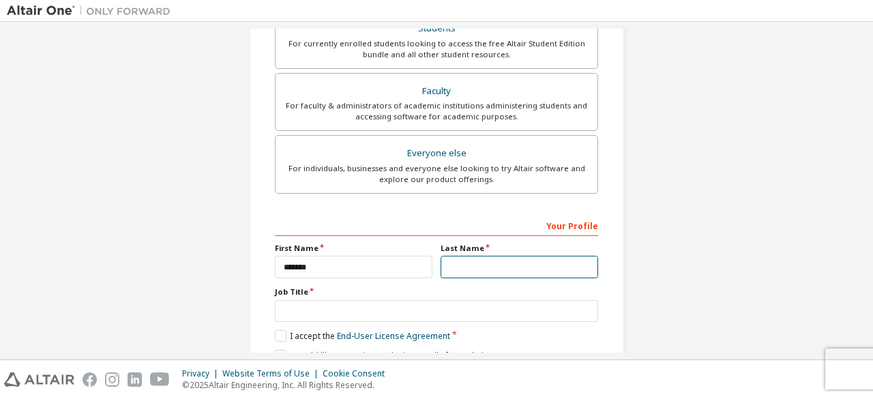
click at [473, 258] on input "text" at bounding box center [520, 267] width 158 height 23
type input "**********"
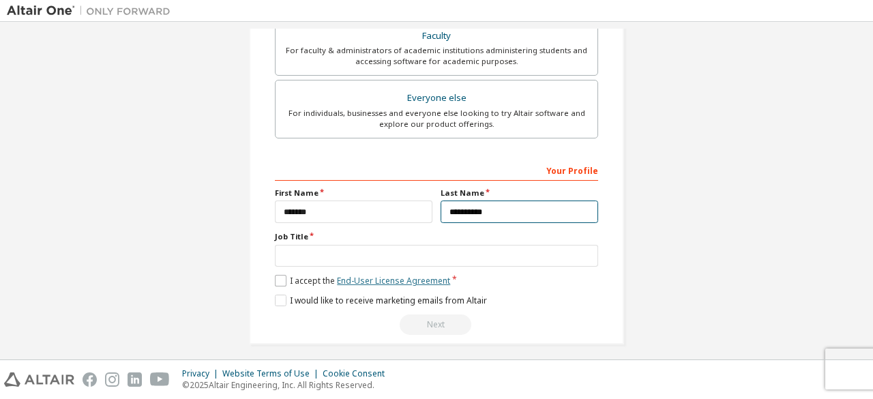
scroll to position [392, 0]
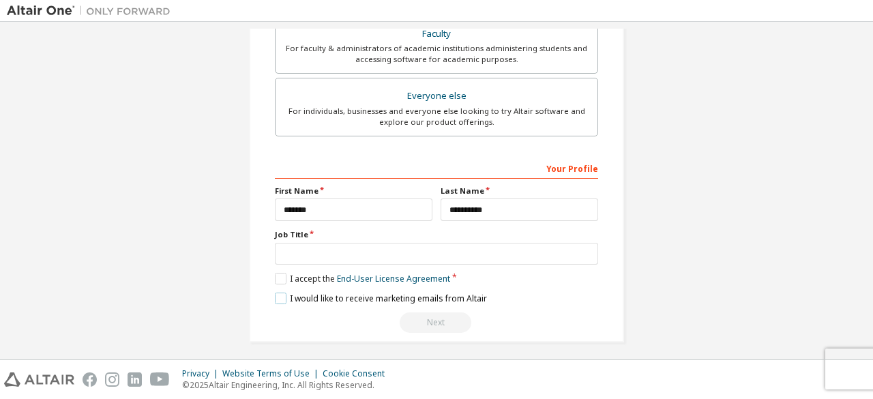
click at [278, 295] on label "I would like to receive marketing emails from Altair" at bounding box center [381, 299] width 212 height 12
click at [275, 276] on label "I accept the End-User License Agreement" at bounding box center [362, 279] width 175 height 12
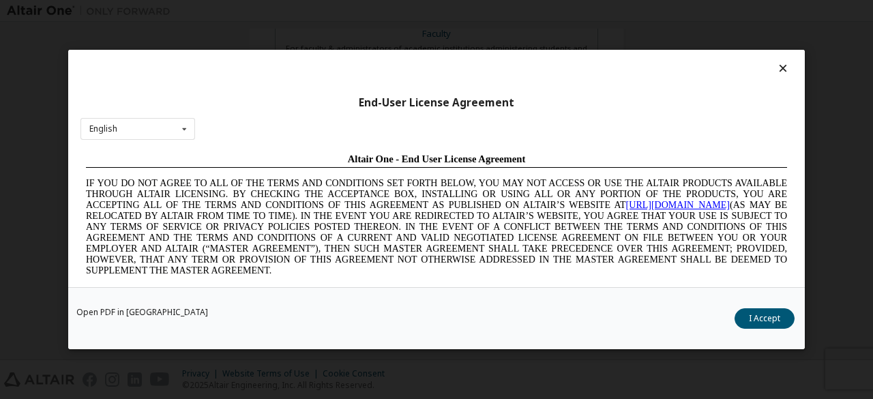
scroll to position [0, 0]
click at [763, 319] on button "I Accept" at bounding box center [765, 318] width 60 height 20
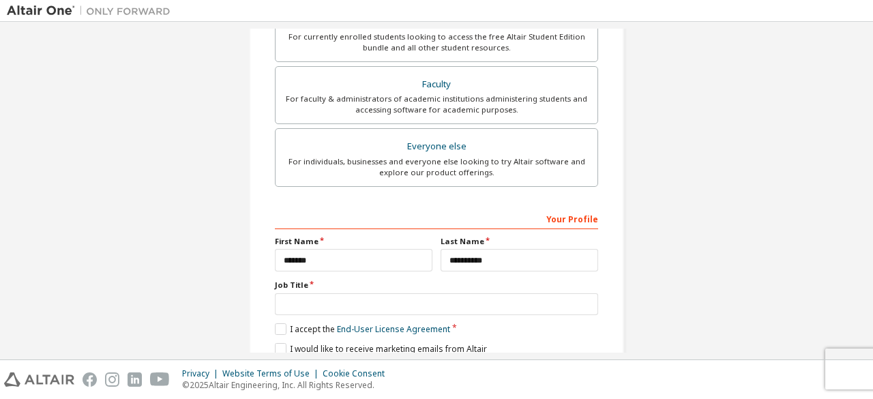
scroll to position [394, 0]
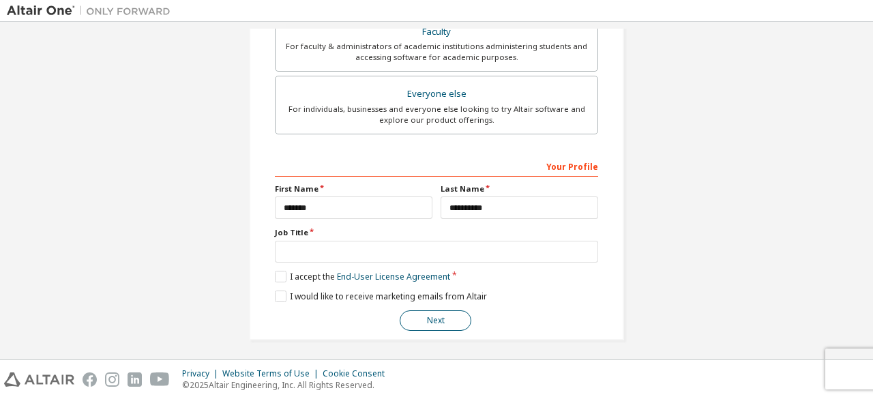
click at [417, 310] on button "Next" at bounding box center [436, 320] width 72 height 20
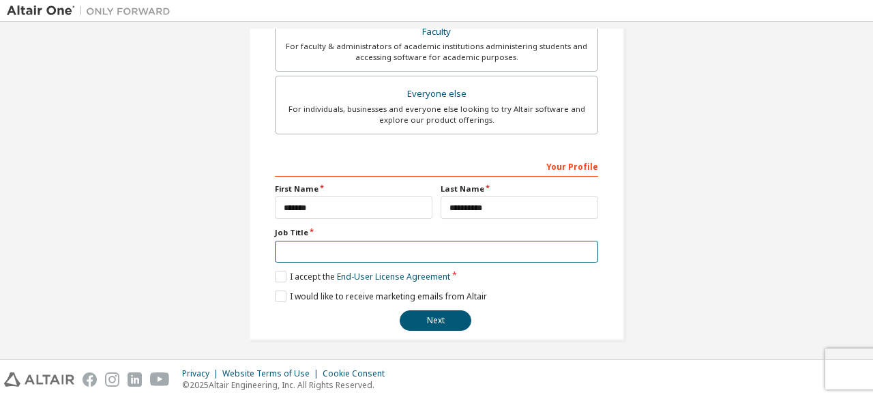
click at [344, 248] on input "text" at bounding box center [436, 252] width 323 height 23
type input "*"
type input "**********"
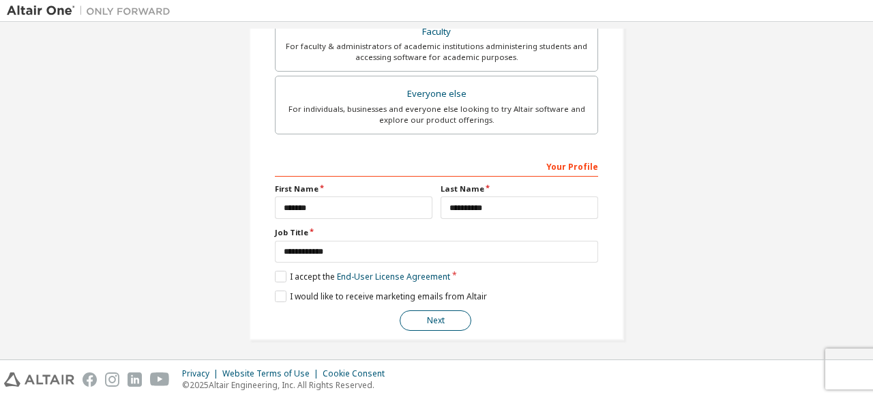
click at [439, 314] on button "Next" at bounding box center [436, 320] width 72 height 20
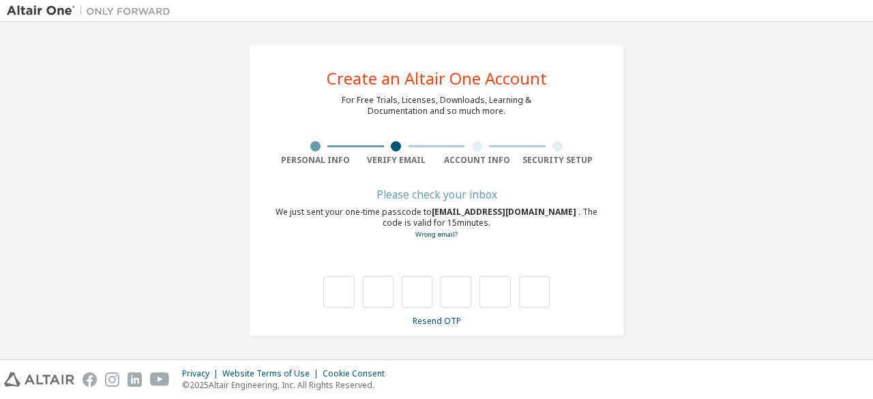
scroll to position [0, 0]
type input "*"
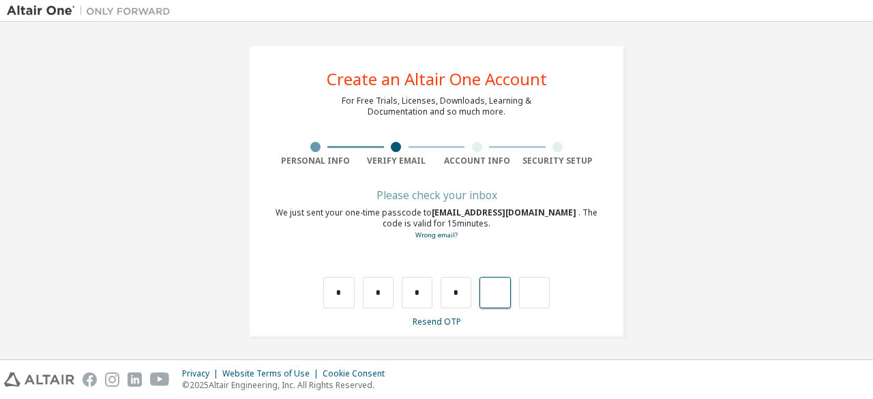
type input "*"
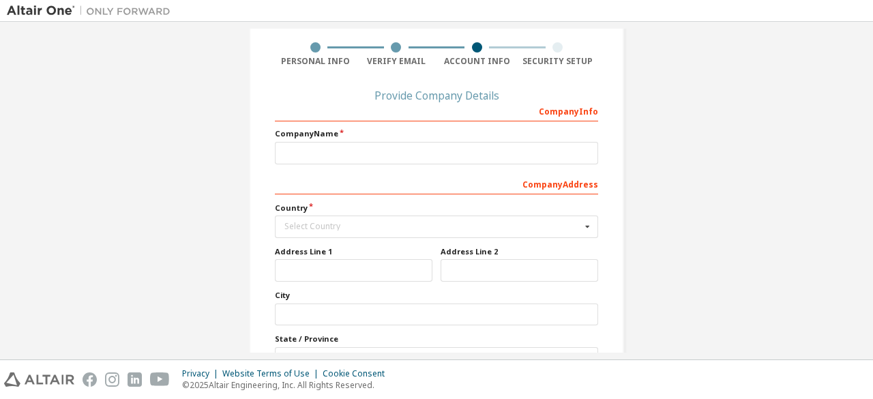
scroll to position [101, 0]
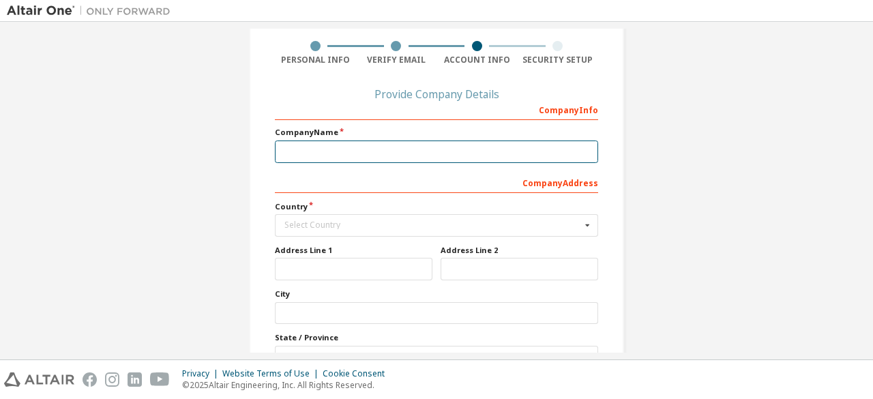
click at [415, 155] on input "text" at bounding box center [436, 152] width 323 height 23
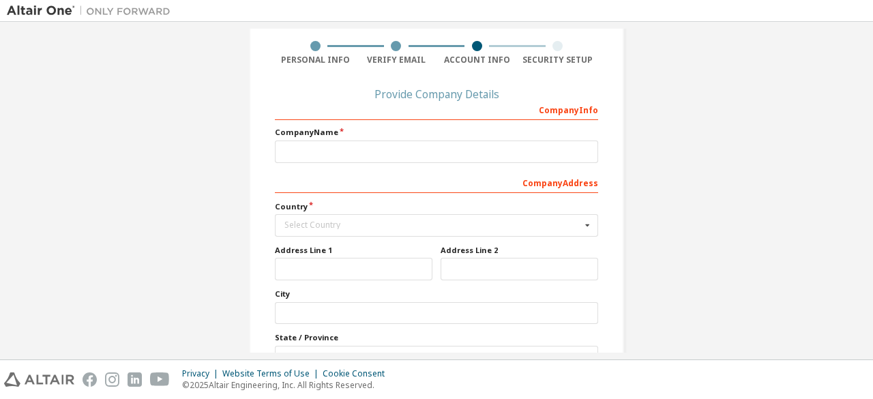
click at [574, 111] on div "Company Info" at bounding box center [436, 109] width 323 height 22
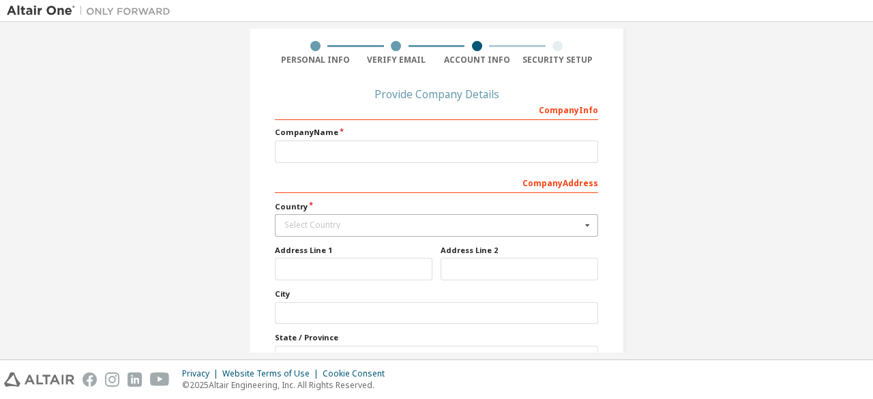
click at [425, 225] on div "Select Country" at bounding box center [432, 225] width 297 height 8
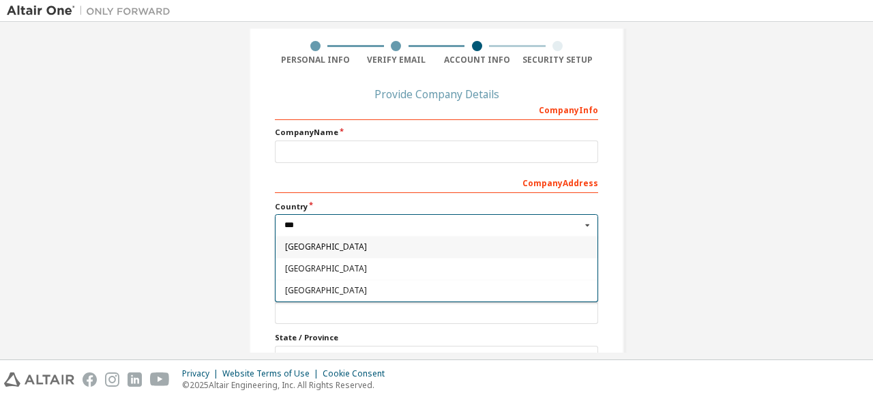
scroll to position [0, 0]
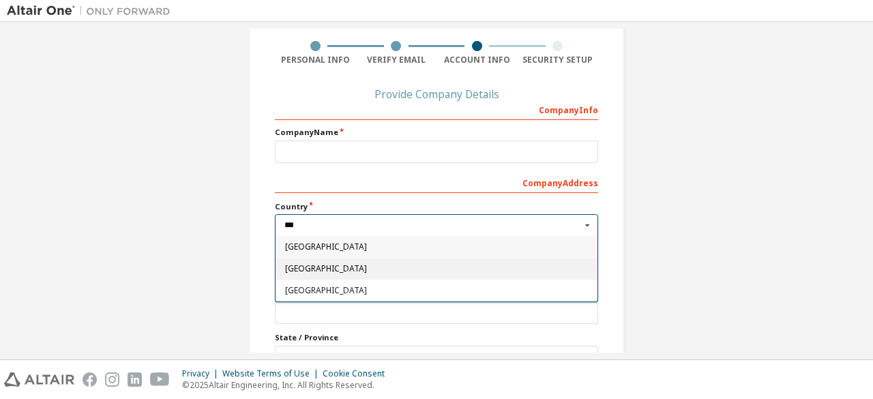
type input "***"
click at [357, 267] on span "India" at bounding box center [437, 269] width 304 height 8
type input "***"
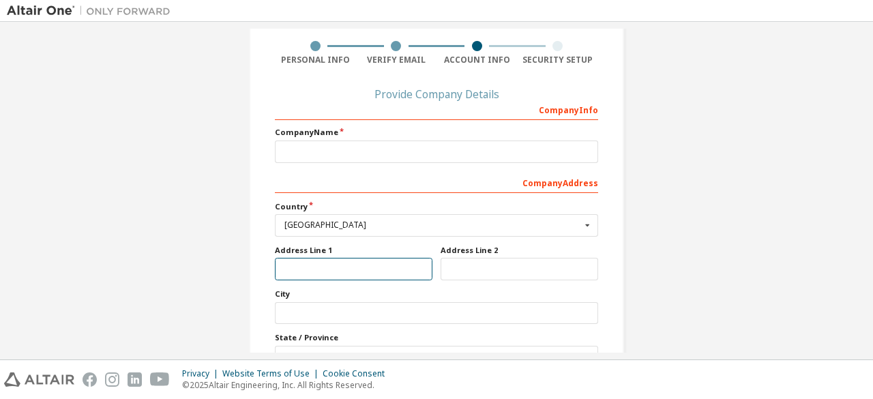
click at [347, 267] on input "text" at bounding box center [354, 269] width 158 height 23
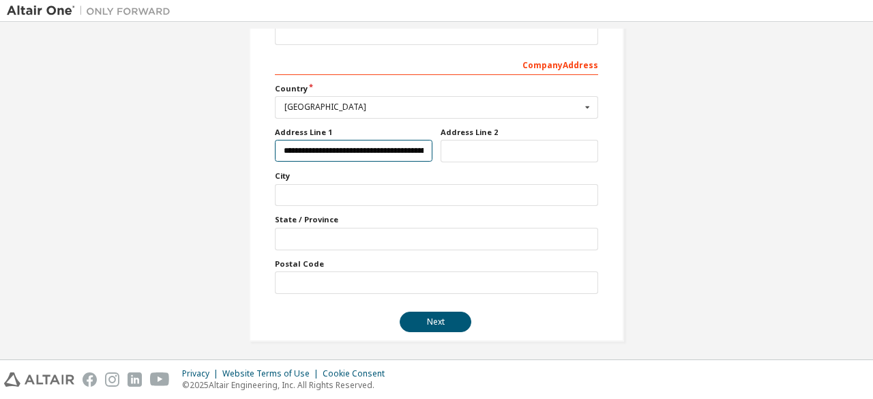
type input "**********"
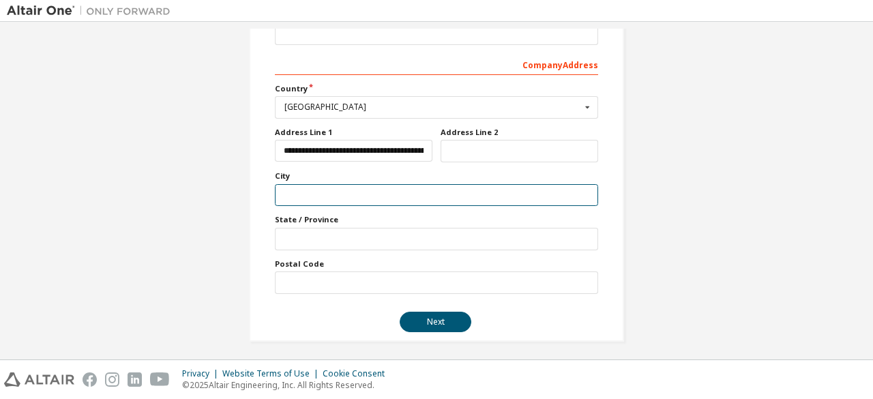
click at [301, 189] on input "text" at bounding box center [436, 195] width 323 height 23
type input "*********"
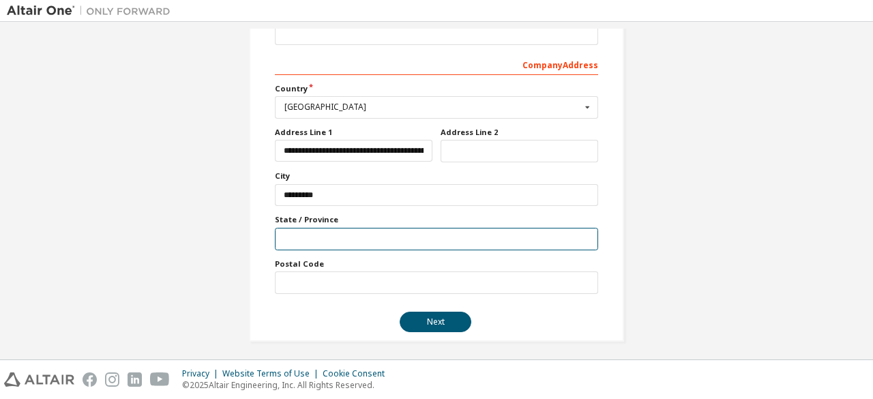
click at [306, 239] on input "text" at bounding box center [436, 239] width 323 height 23
type input "**********"
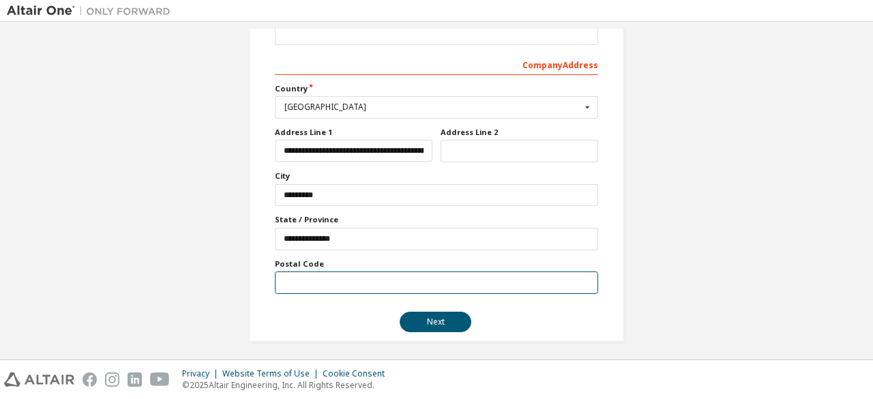
click at [334, 284] on input "text" at bounding box center [436, 282] width 323 height 23
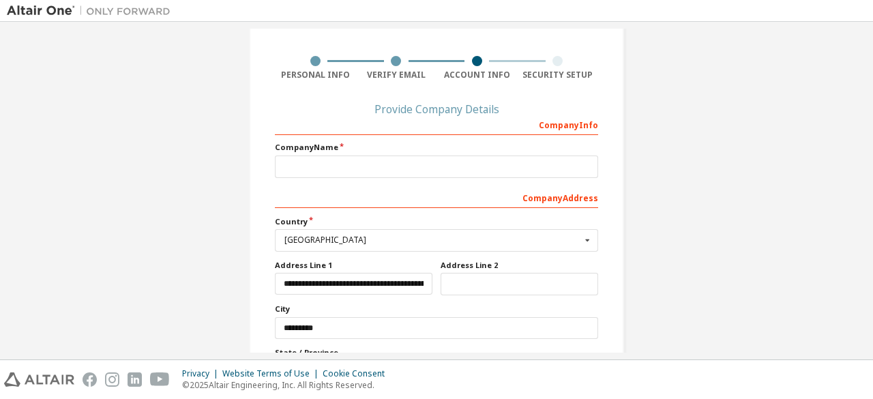
scroll to position [220, 0]
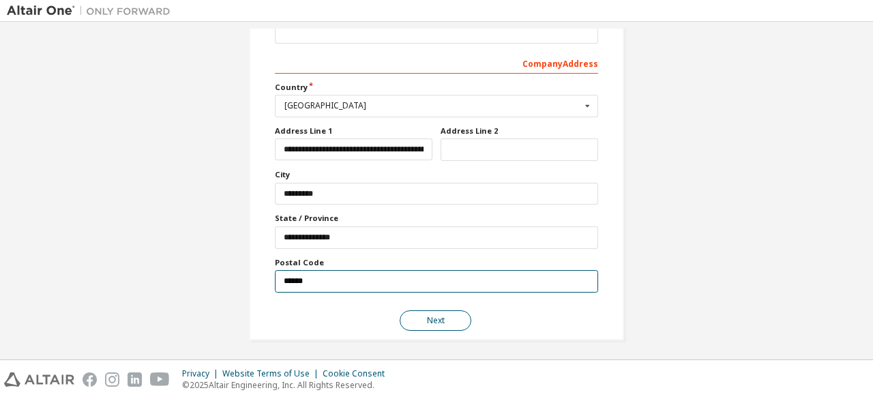
type input "******"
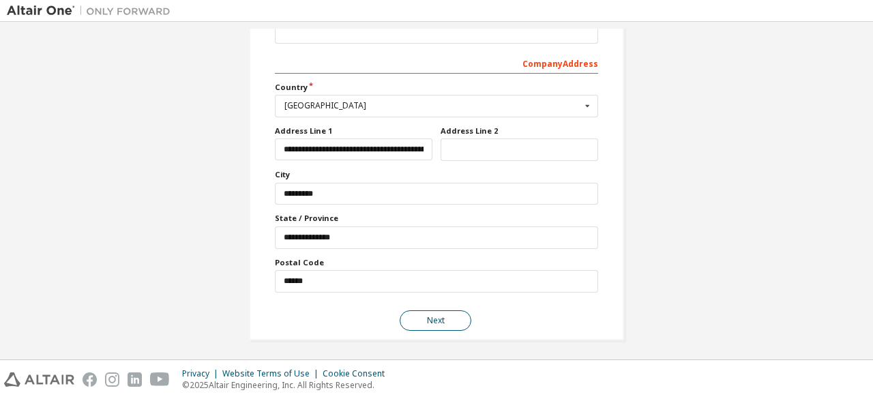
click at [444, 318] on button "Next" at bounding box center [436, 320] width 72 height 20
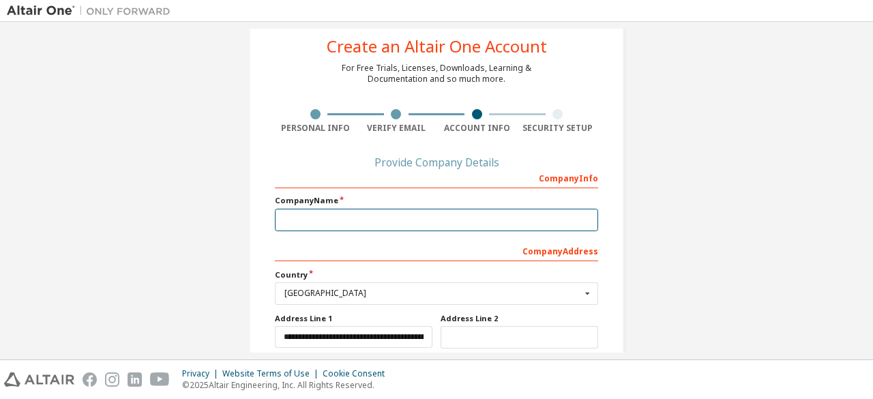
scroll to position [0, 0]
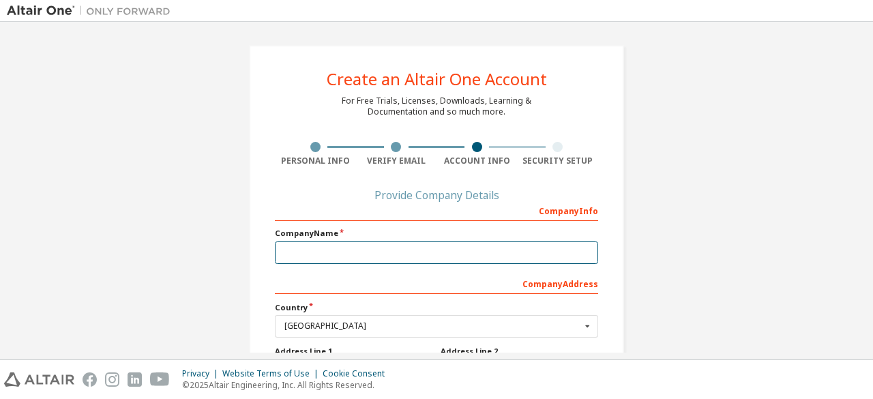
click at [391, 254] on input "text" at bounding box center [436, 252] width 323 height 23
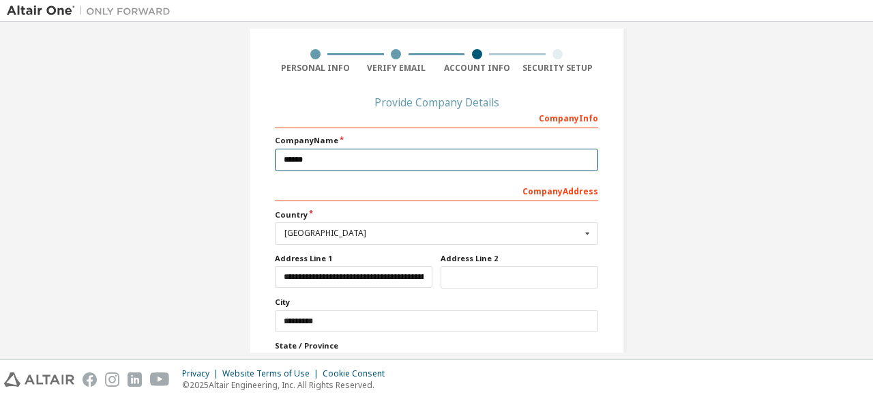
scroll to position [220, 0]
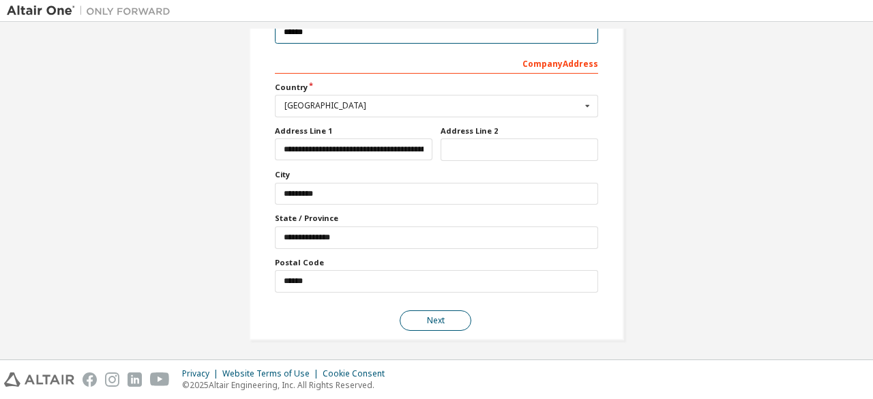
type input "******"
click at [432, 316] on button "Next" at bounding box center [436, 320] width 72 height 20
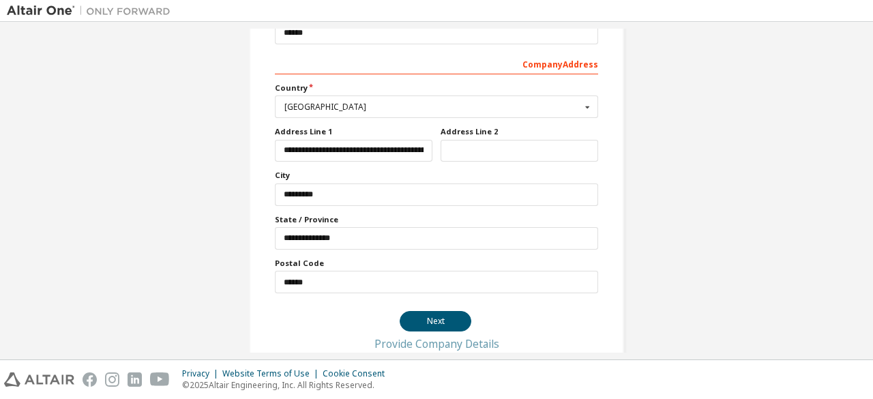
scroll to position [0, 0]
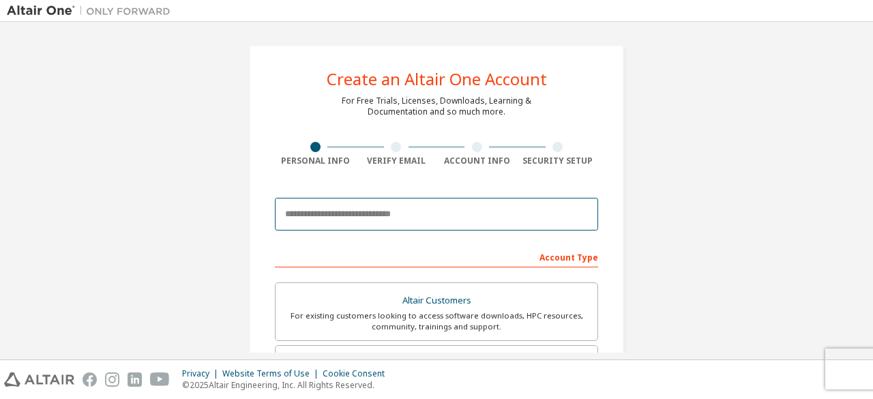
click at [391, 214] on input "email" at bounding box center [436, 214] width 323 height 33
type input "**********"
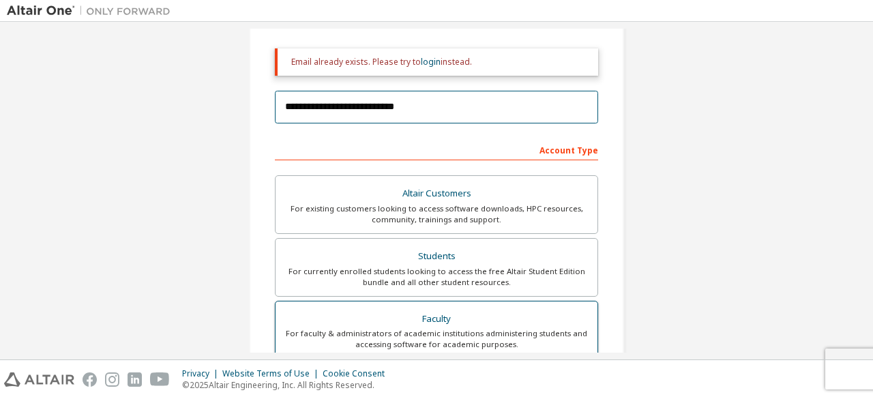
scroll to position [192, 0]
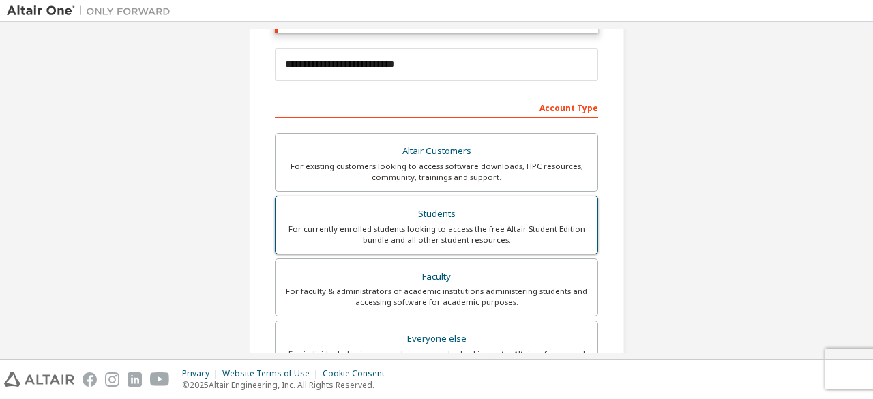
click at [416, 218] on div "Students" at bounding box center [437, 214] width 306 height 19
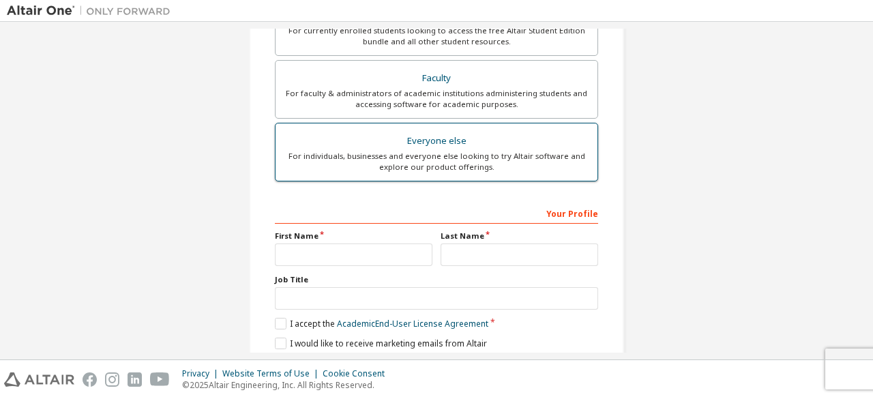
scroll to position [424, 0]
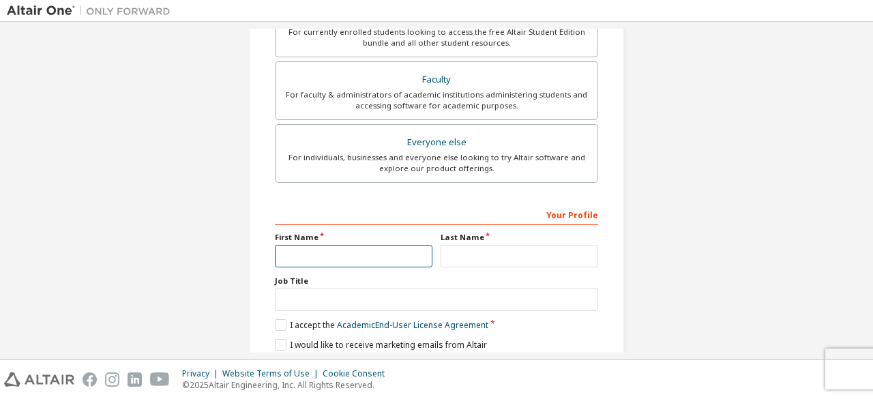
drag, startPoint x: 396, startPoint y: 252, endPoint x: 391, endPoint y: 286, distance: 34.4
click at [391, 286] on div "Your Profile First Name Last Name Job Title Please provide State/Province to he…" at bounding box center [436, 291] width 323 height 177
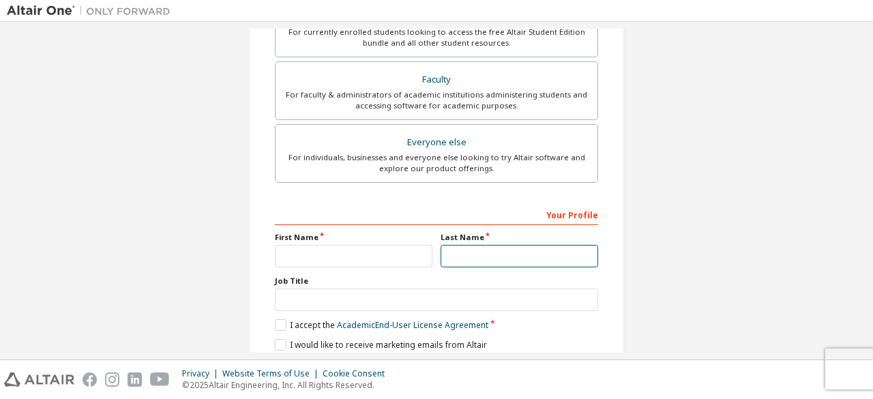
click at [471, 245] on input "text" at bounding box center [520, 256] width 158 height 23
type input "**********"
click at [282, 320] on label "I accept the Academic End-User License Agreement" at bounding box center [381, 325] width 213 height 12
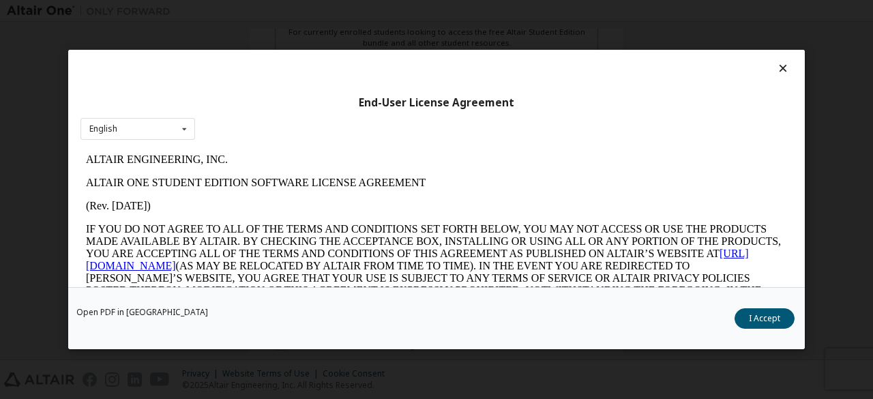
scroll to position [0, 0]
click at [776, 311] on button "I Accept" at bounding box center [765, 318] width 60 height 20
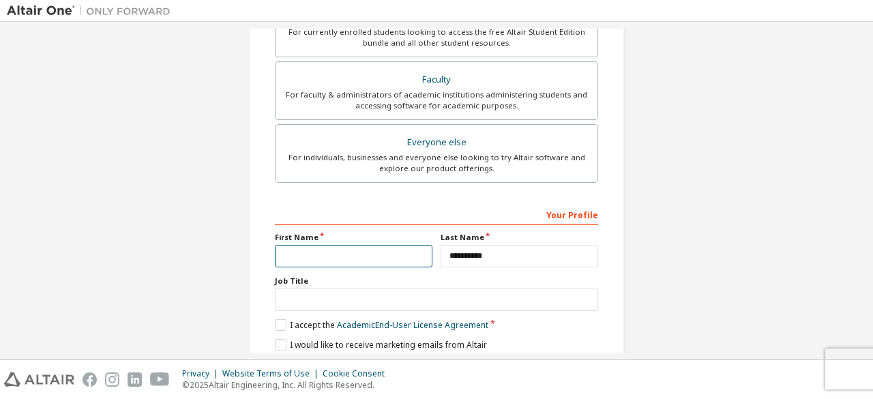
drag, startPoint x: 346, startPoint y: 250, endPoint x: 359, endPoint y: 293, distance: 45.5
click at [359, 293] on div "**********" at bounding box center [436, 291] width 323 height 177
type input "*******"
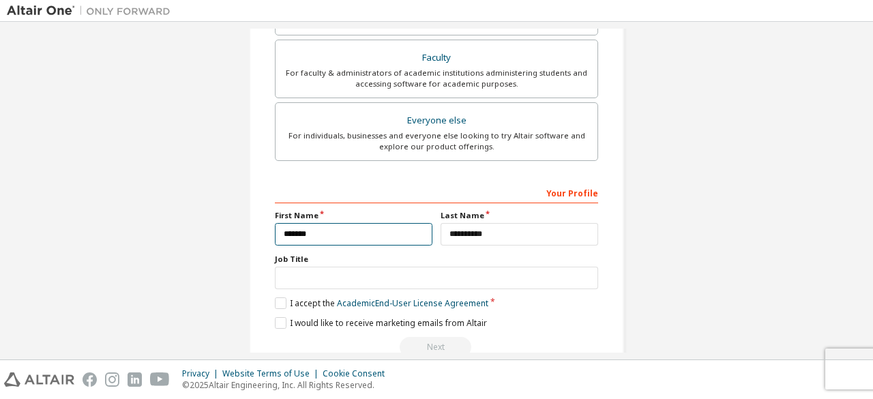
scroll to position [450, 0]
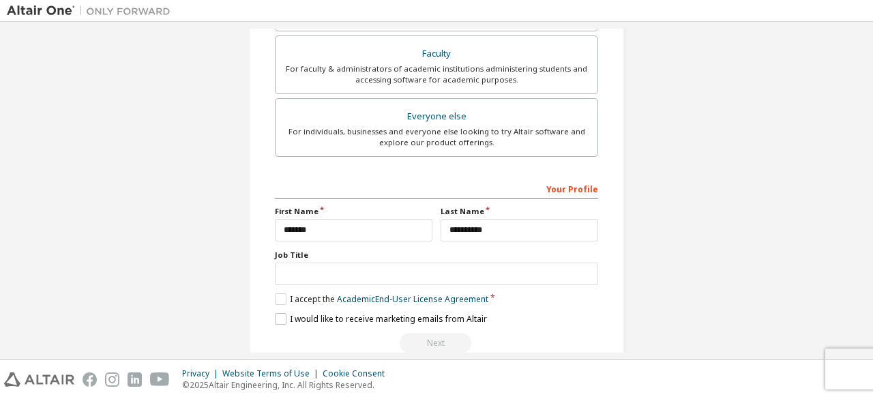
click at [278, 317] on label "I would like to receive marketing emails from Altair" at bounding box center [381, 319] width 212 height 12
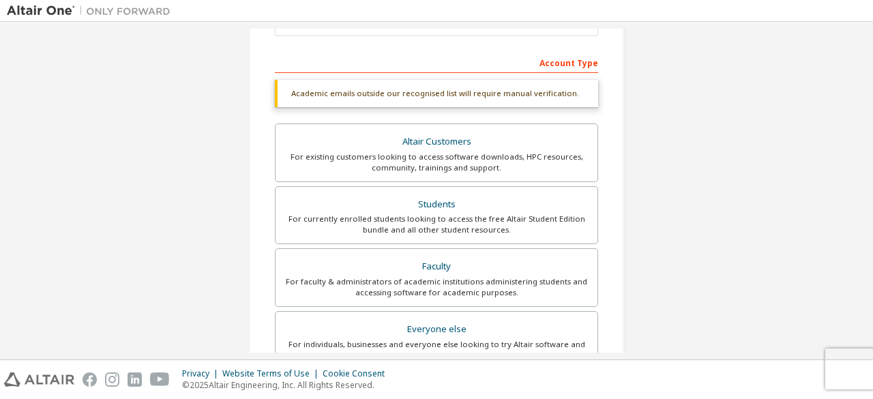
scroll to position [323, 0]
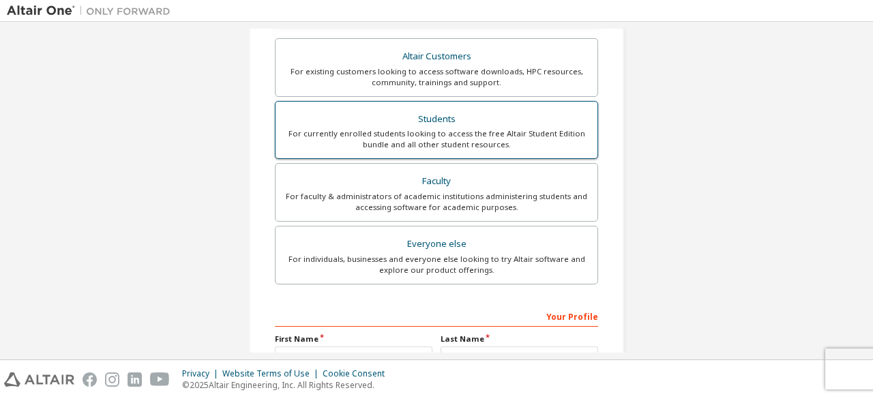
click at [417, 121] on div "Students" at bounding box center [437, 119] width 306 height 19
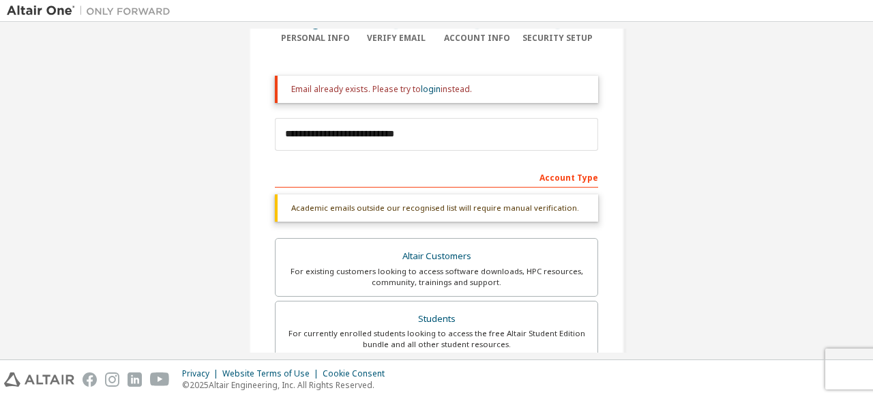
scroll to position [122, 0]
click at [426, 87] on link "login" at bounding box center [431, 90] width 20 height 12
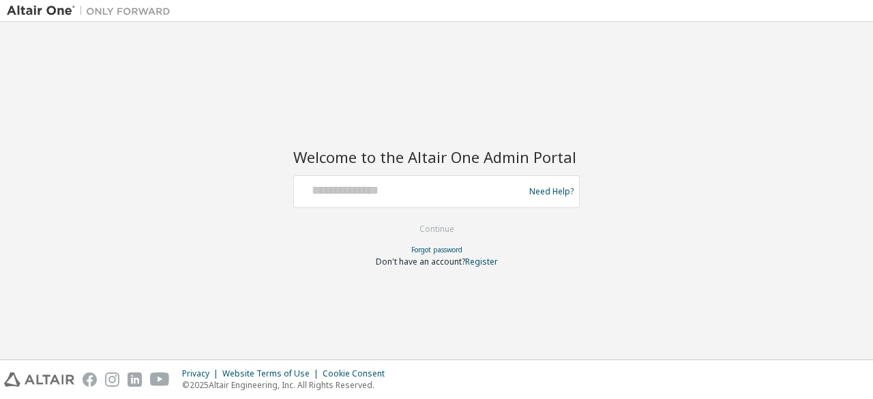
click at [419, 207] on div "Need Help?" at bounding box center [436, 191] width 286 height 33
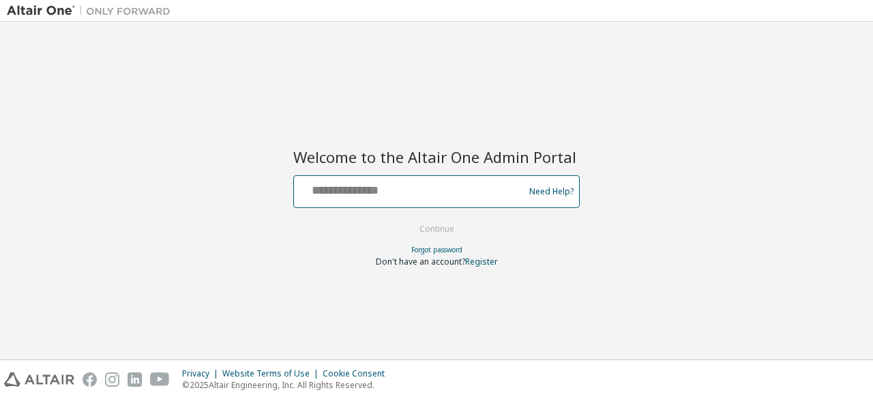
click at [416, 194] on input "text" at bounding box center [410, 189] width 223 height 20
type input "**********"
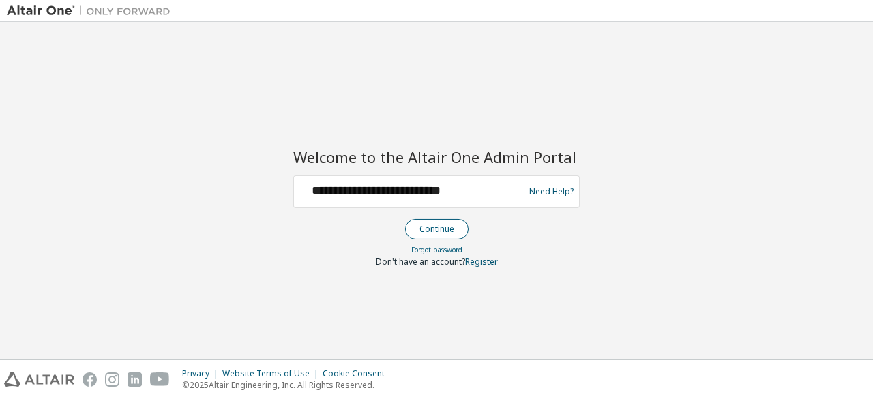
click at [435, 230] on button "Continue" at bounding box center [436, 229] width 63 height 20
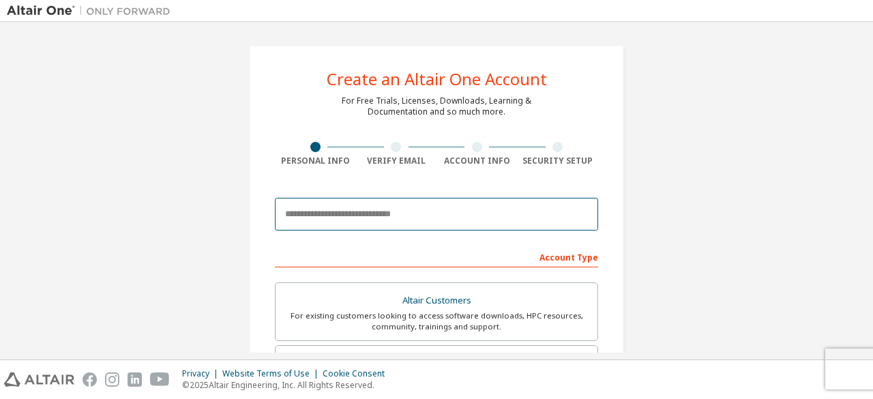
click at [400, 213] on input "email" at bounding box center [436, 214] width 323 height 33
type input "**********"
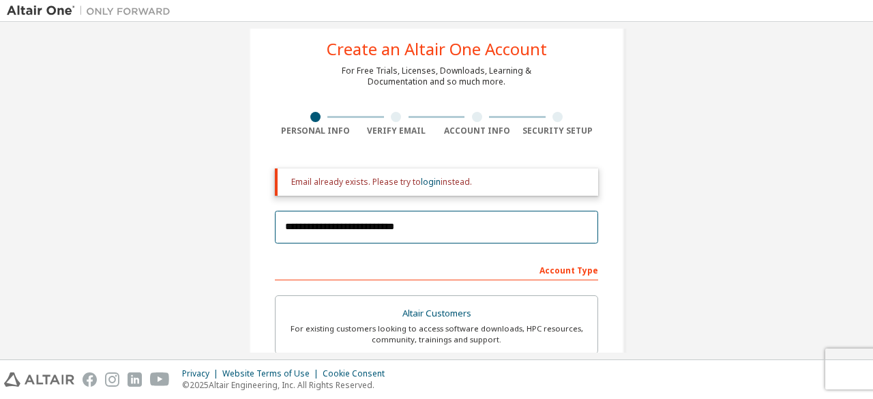
scroll to position [30, 0]
click at [417, 223] on input "**********" at bounding box center [436, 227] width 323 height 33
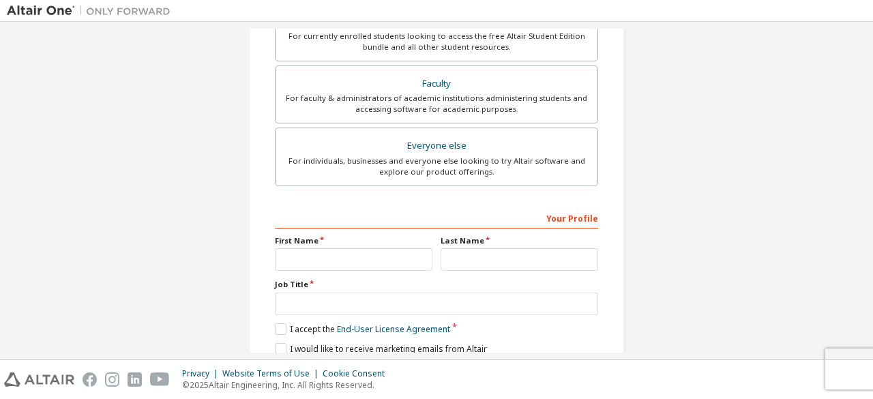
scroll to position [391, 0]
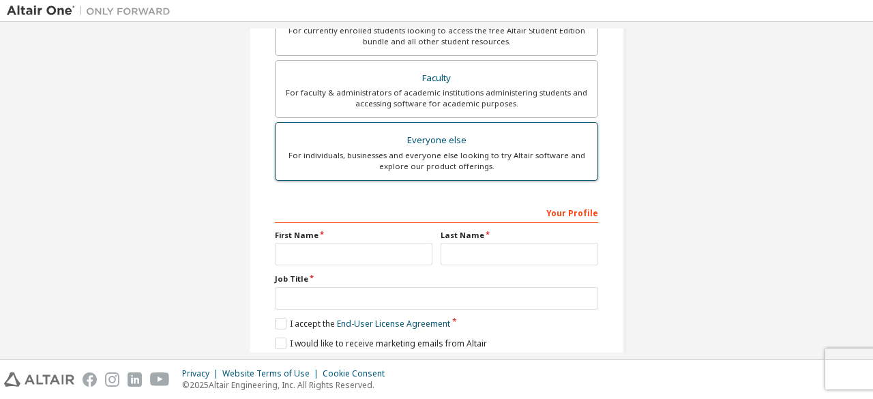
click at [434, 161] on div "For individuals, businesses and everyone else looking to try Altair software an…" at bounding box center [437, 161] width 306 height 22
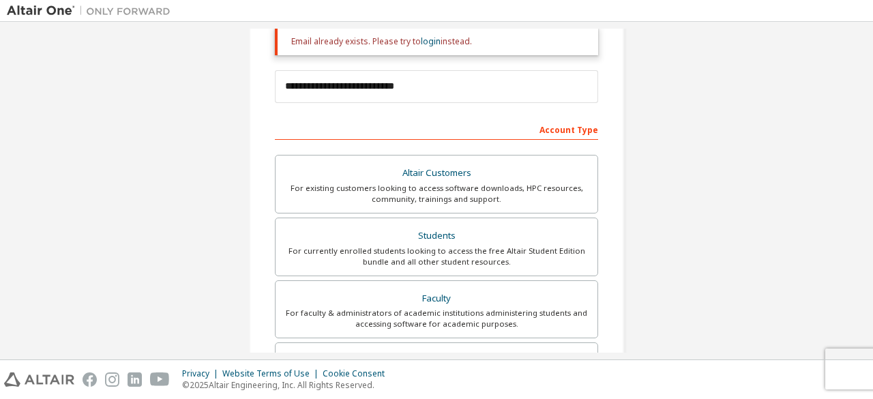
scroll to position [170, 0]
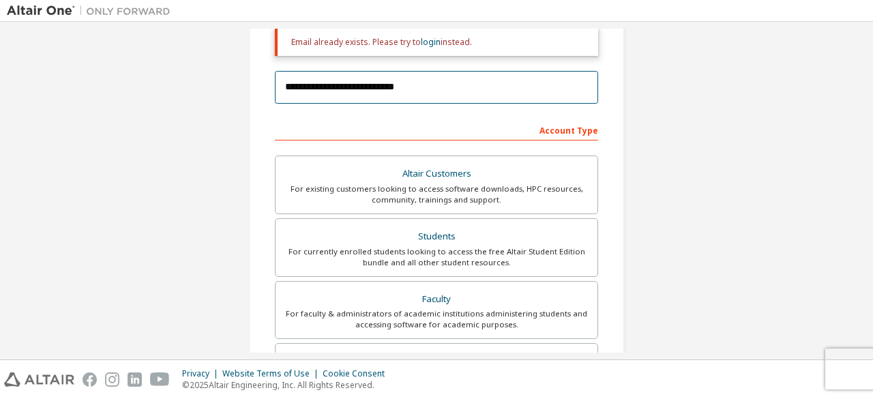
click at [441, 81] on input "**********" at bounding box center [436, 87] width 323 height 33
click at [447, 83] on input "**********" at bounding box center [436, 87] width 323 height 33
drag, startPoint x: 447, startPoint y: 83, endPoint x: 418, endPoint y: 85, distance: 29.5
click at [418, 85] on input "**********" at bounding box center [436, 87] width 323 height 33
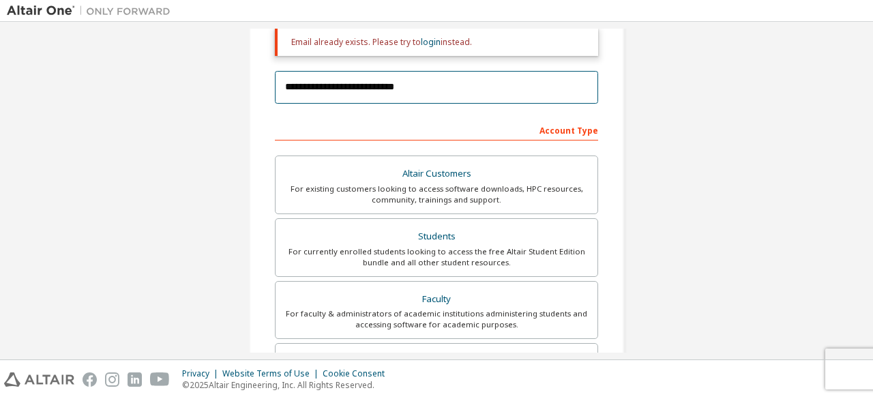
click at [418, 85] on input "**********" at bounding box center [436, 87] width 323 height 33
click at [417, 89] on input "**********" at bounding box center [436, 87] width 323 height 33
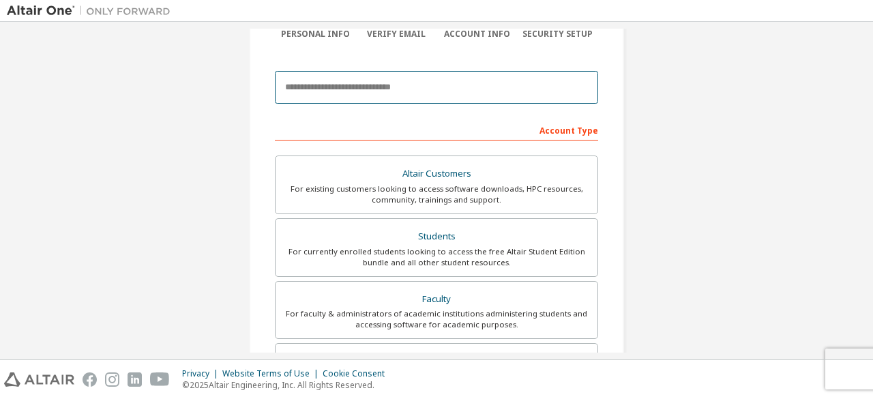
click at [417, 89] on input "email" at bounding box center [436, 87] width 323 height 33
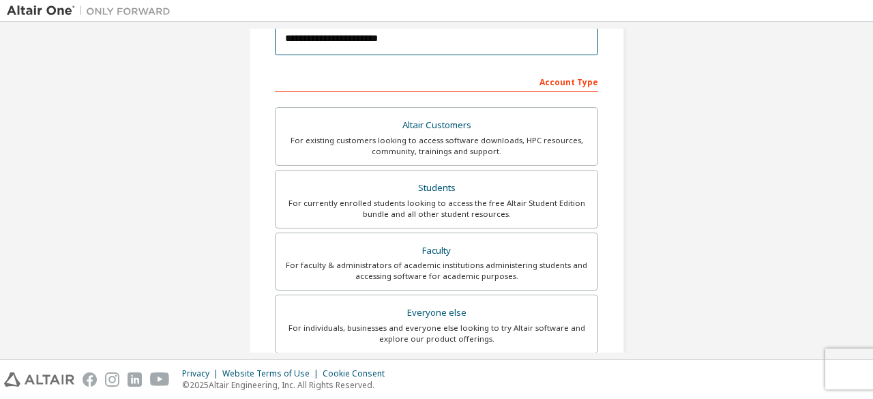
scroll to position [0, 0]
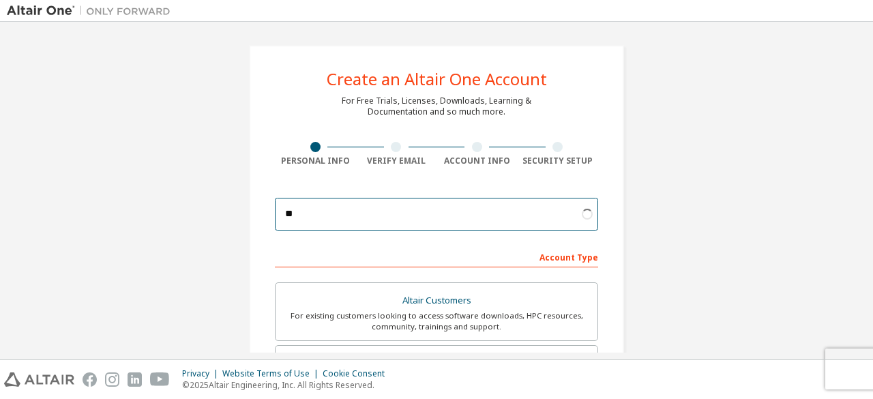
type input "*"
